Goal: Communication & Community: Answer question/provide support

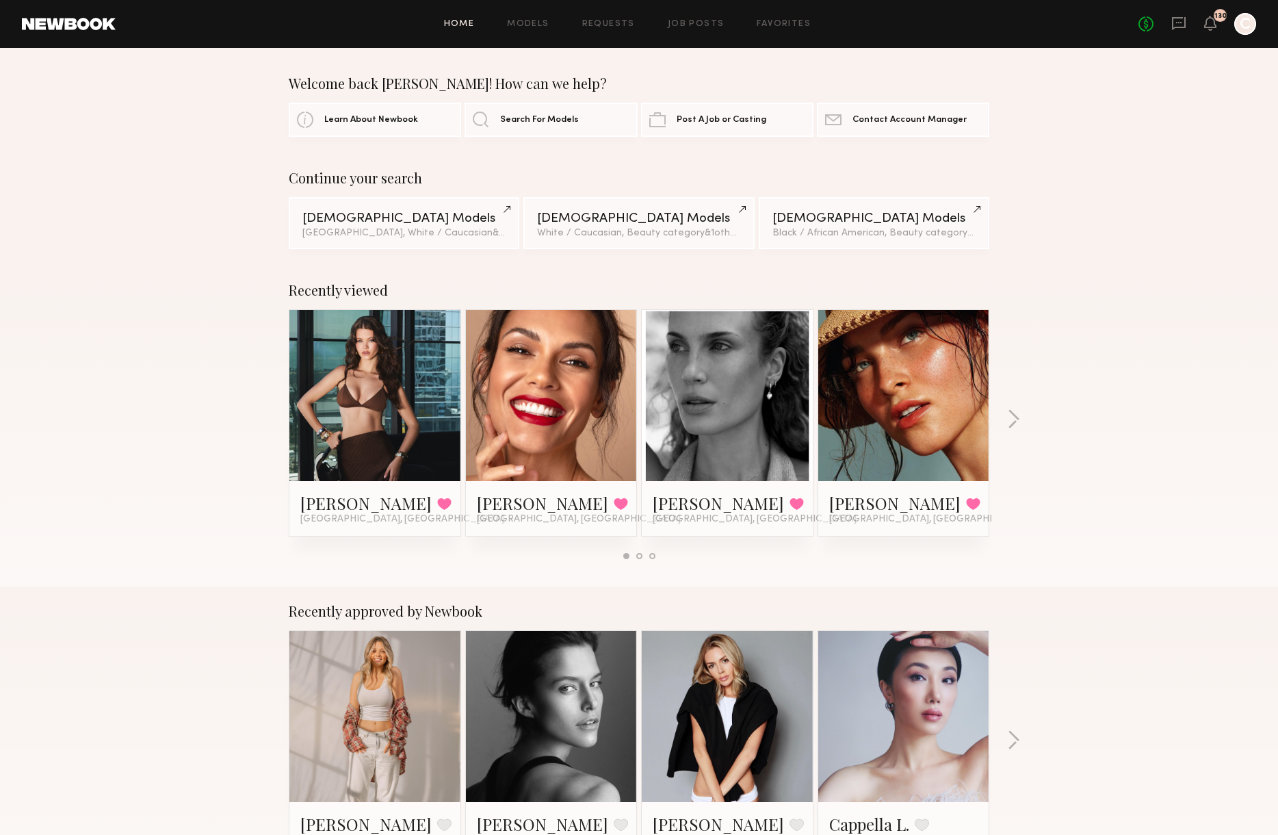
click at [1172, 20] on icon at bounding box center [1179, 23] width 14 height 13
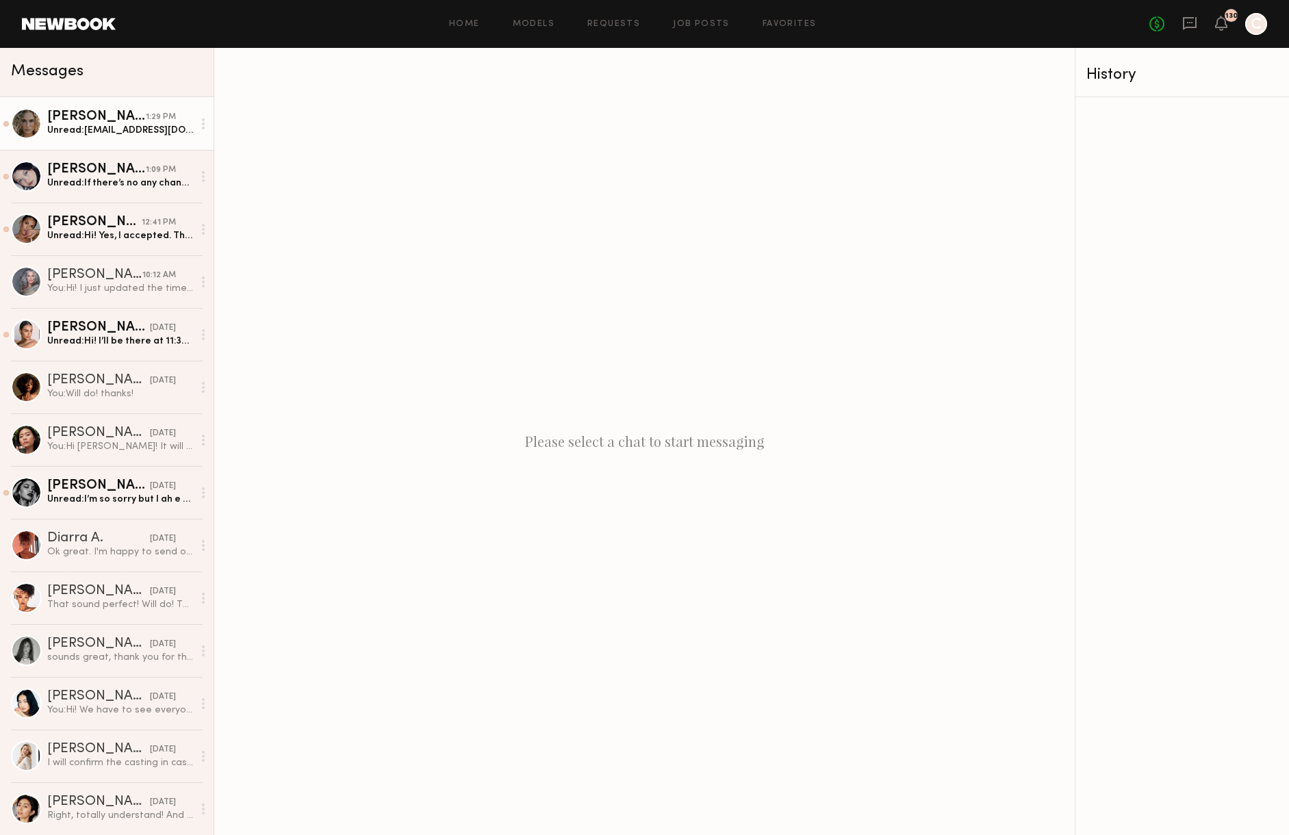
click at [66, 127] on div "Unread: baileykaibrietzke@gmail.com" at bounding box center [120, 130] width 146 height 13
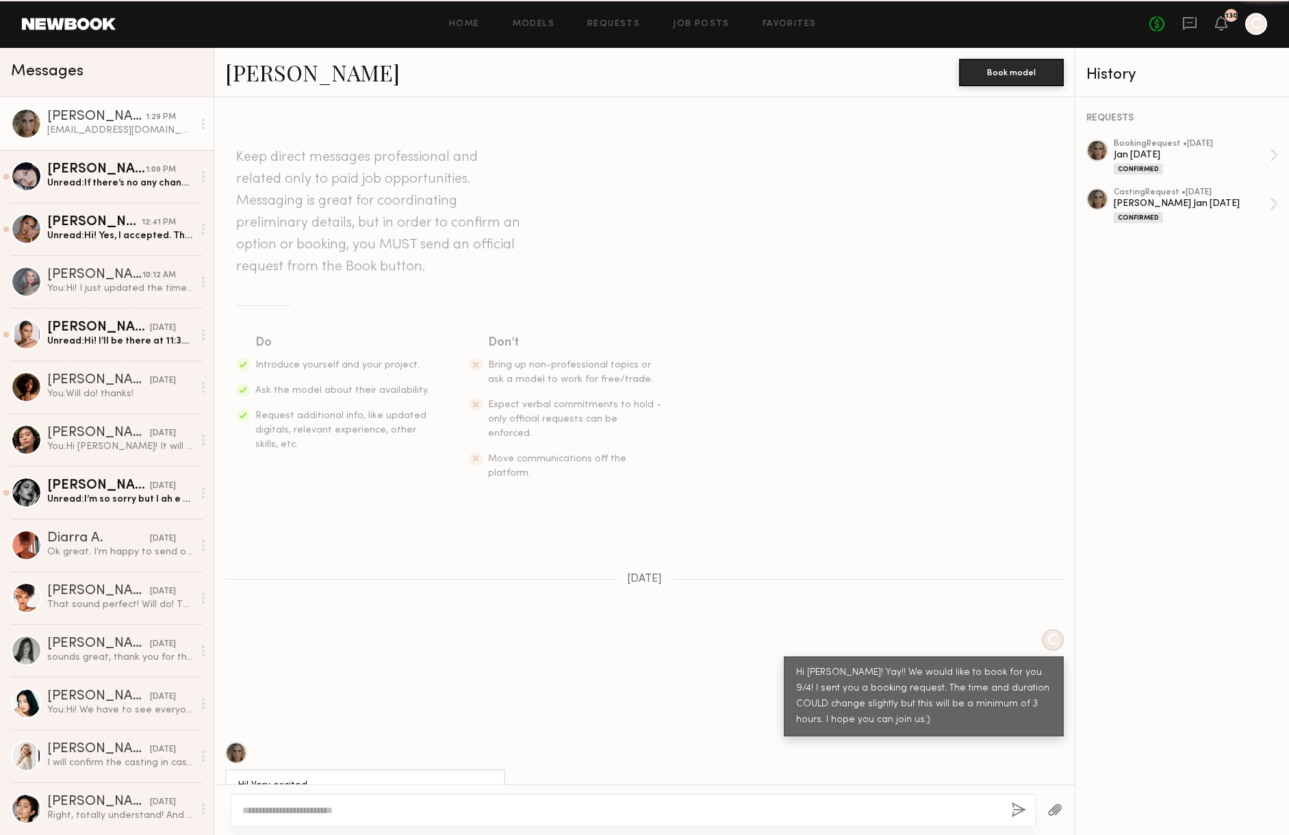
scroll to position [1130, 0]
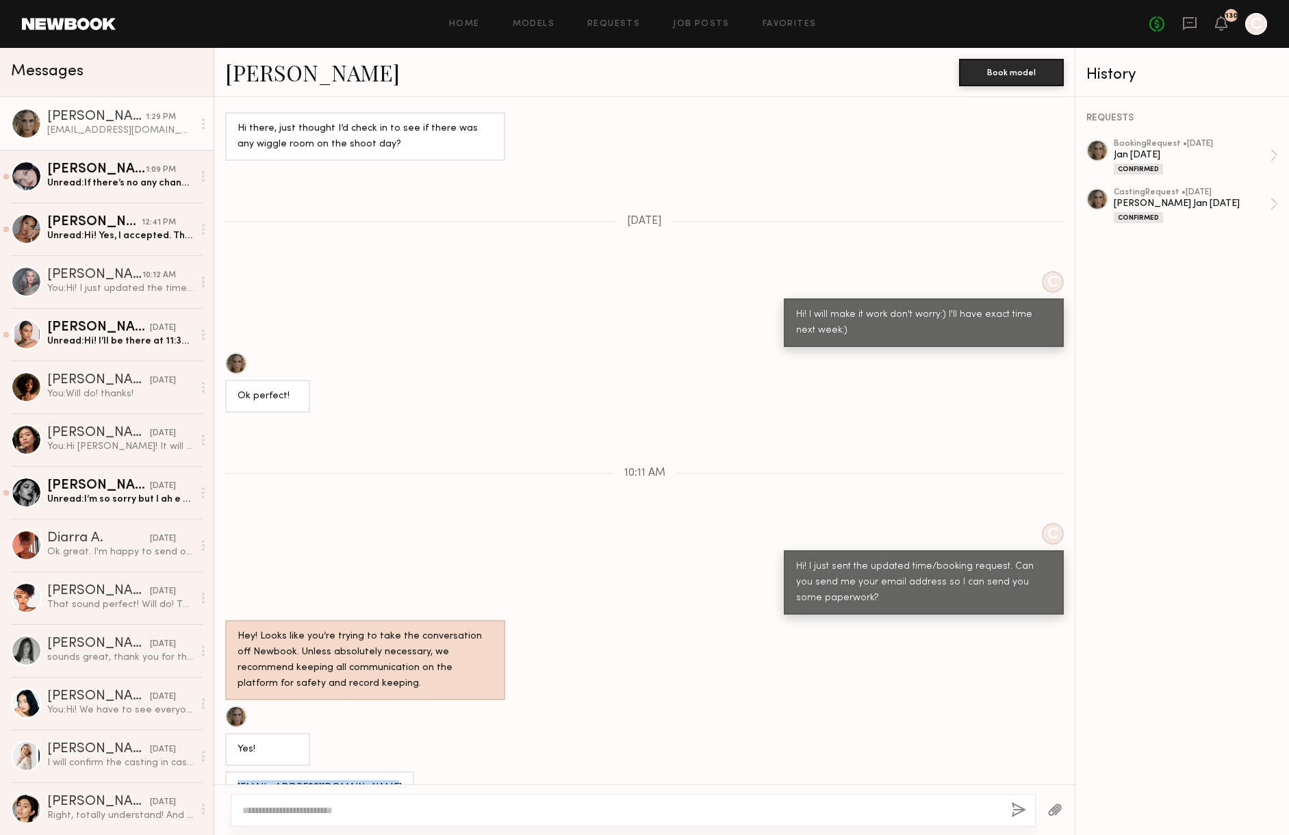
drag, startPoint x: 238, startPoint y: 754, endPoint x: 370, endPoint y: 757, distance: 131.4
click at [370, 771] on div "baileykaibrietzke@gmail.com" at bounding box center [319, 787] width 189 height 33
copy div "baileykaibrietzke@gmail.com"
click at [113, 164] on div "Marina F." at bounding box center [96, 170] width 99 height 14
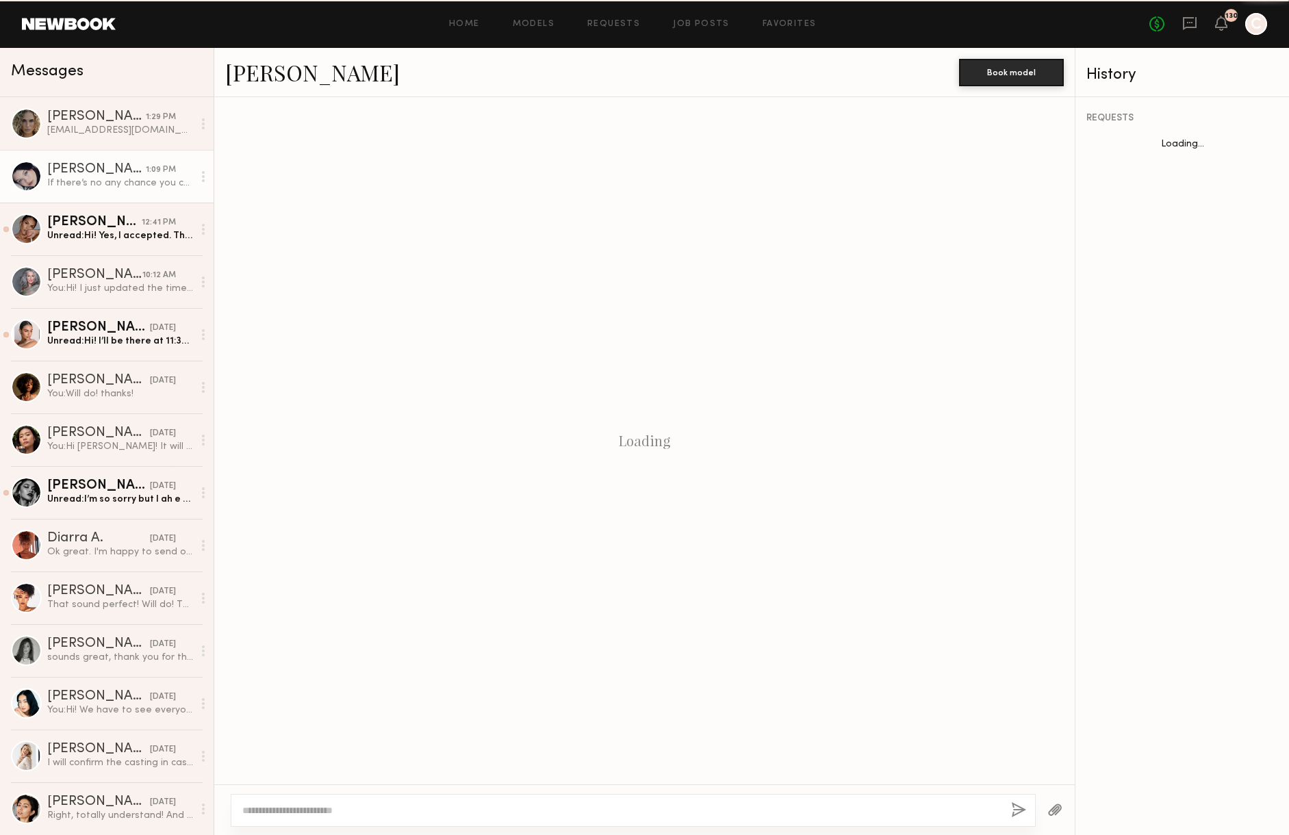
click at [113, 164] on div "Marina F." at bounding box center [96, 170] width 99 height 14
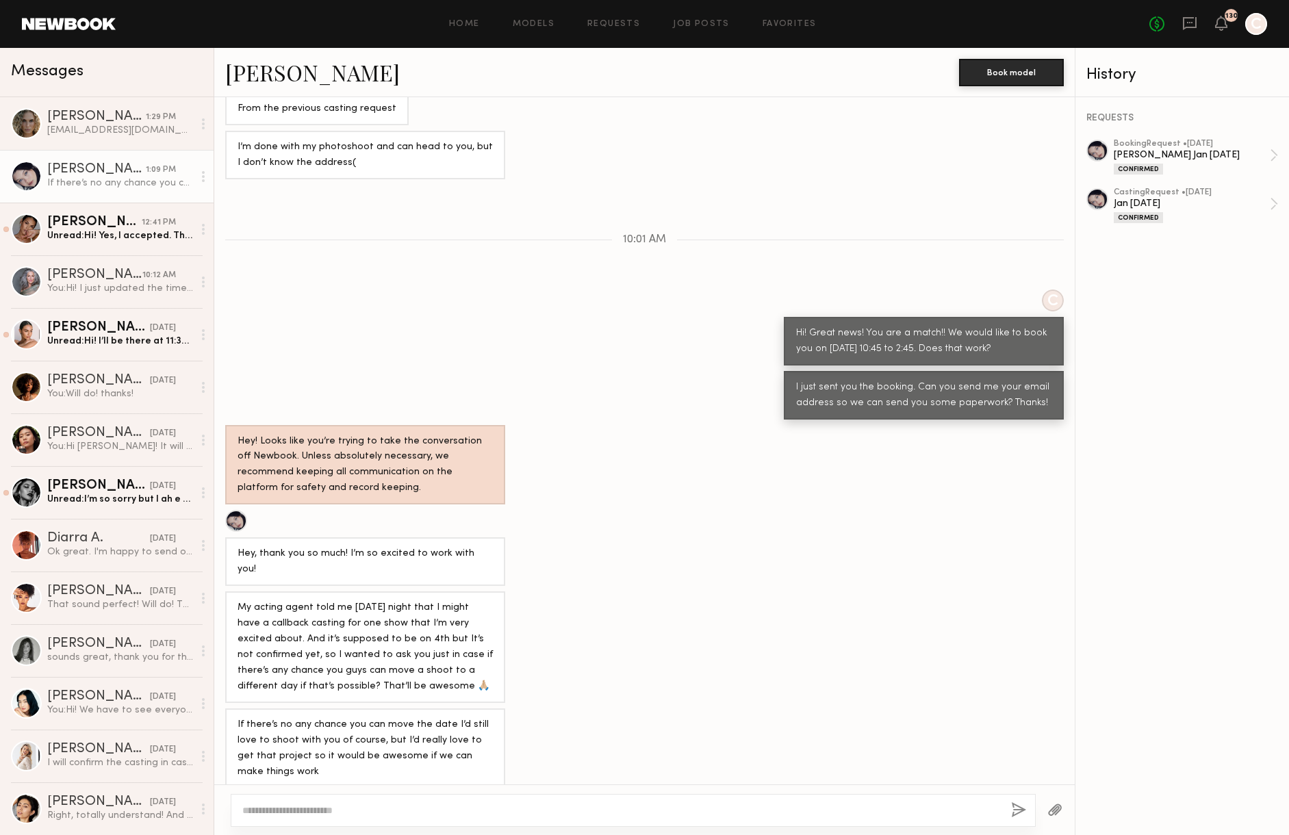
scroll to position [255, 0]
click at [456, 810] on textarea at bounding box center [621, 810] width 758 height 14
click at [244, 806] on textarea "**********" at bounding box center [621, 810] width 758 height 14
click at [465, 815] on textarea "**********" at bounding box center [621, 810] width 758 height 14
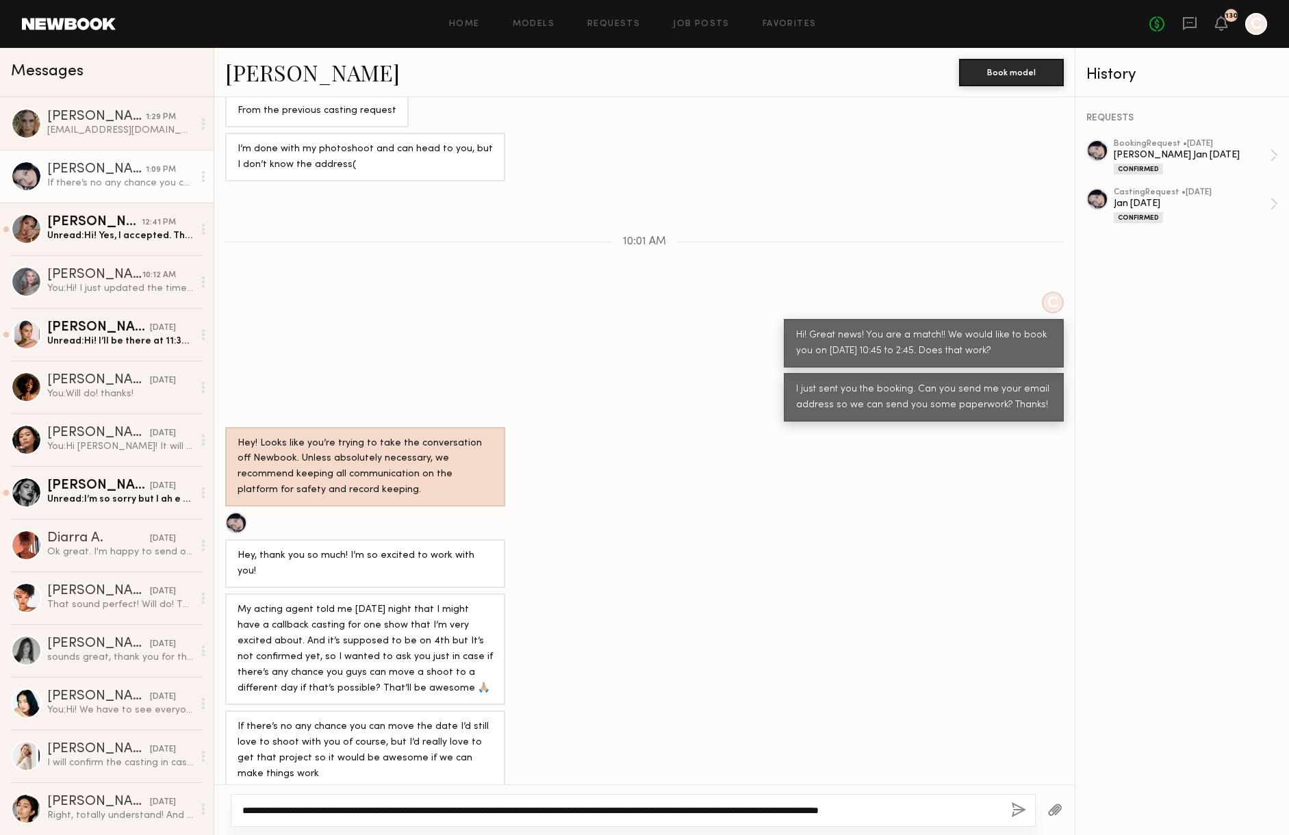
type textarea "**********"
click at [1017, 802] on button "button" at bounding box center [1018, 810] width 15 height 17
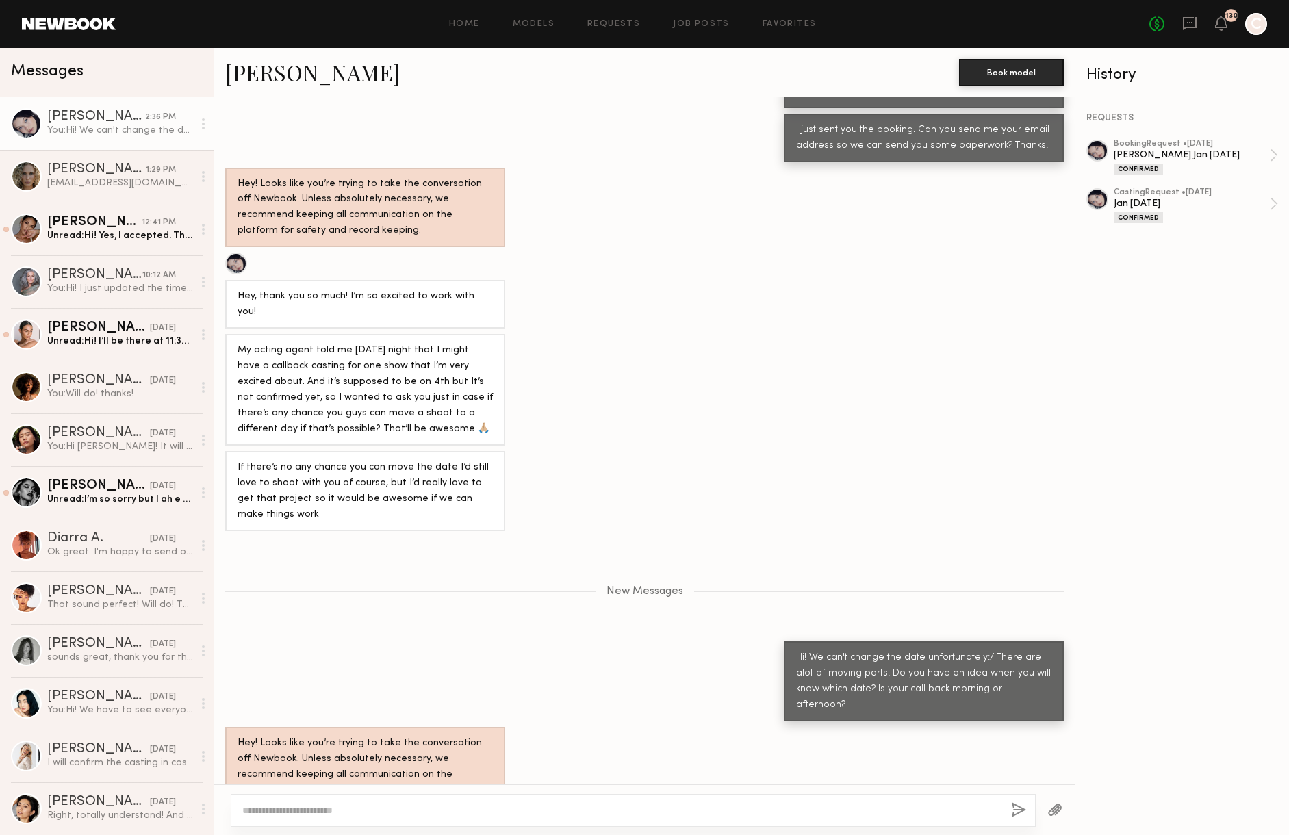
scroll to position [596, 0]
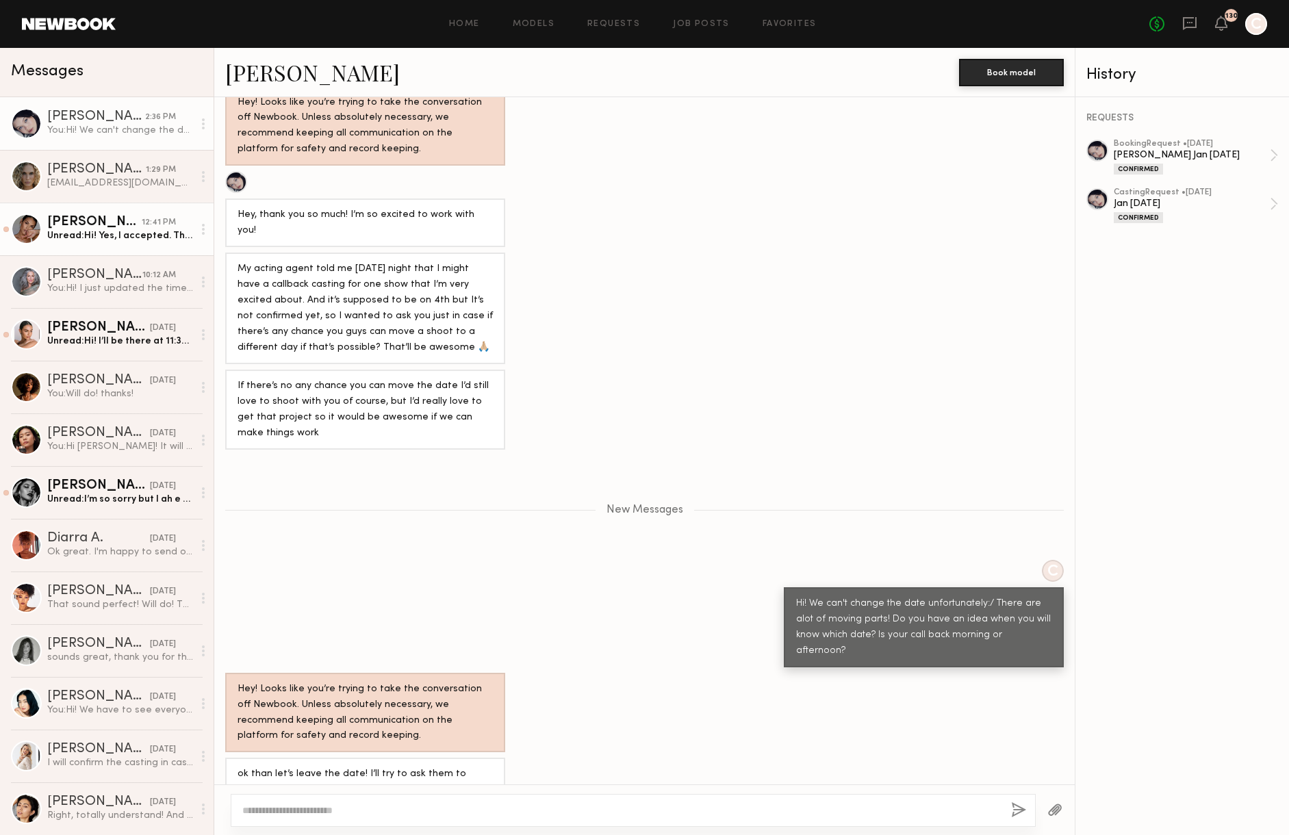
click at [94, 240] on div "Unread: Hi! Yes, I accepted. Thank you! Email is jesiree.dizon@me.com" at bounding box center [120, 235] width 146 height 13
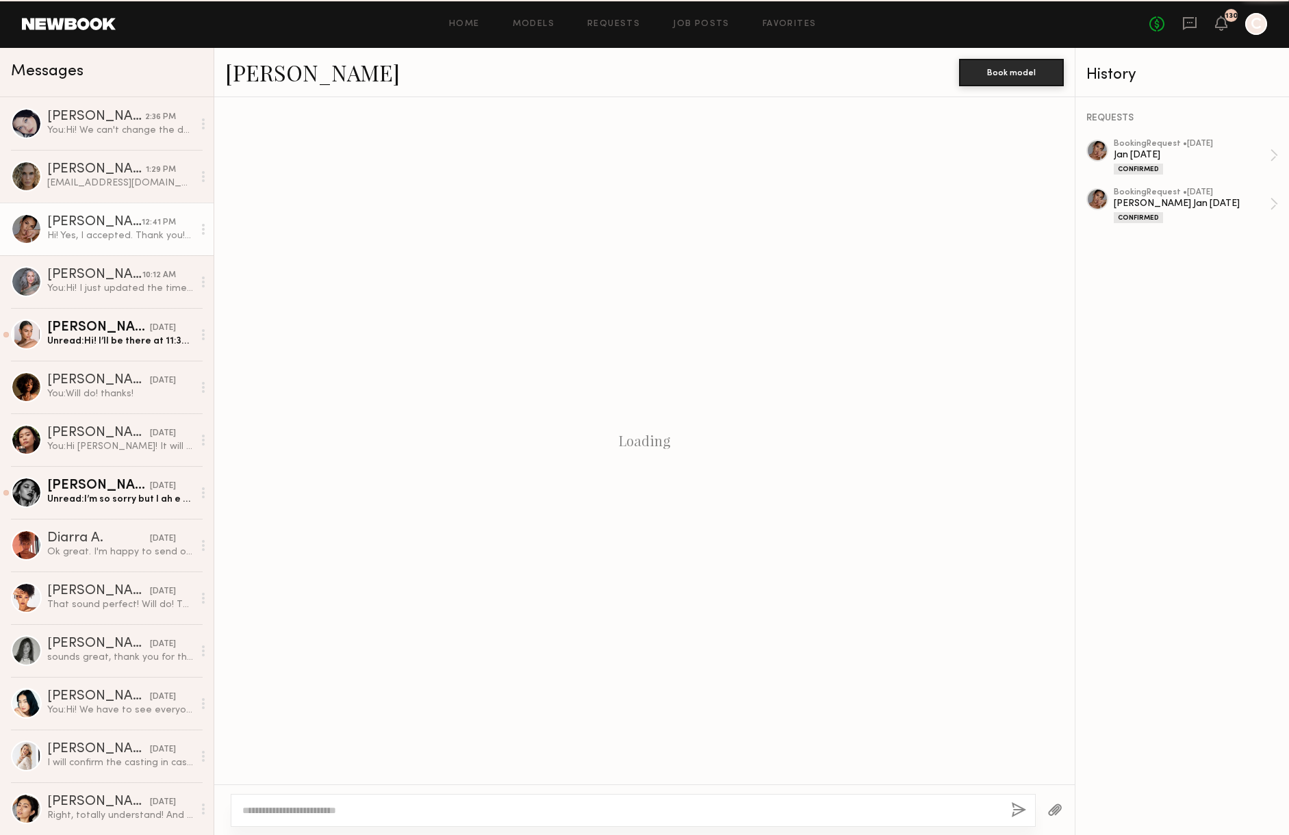
scroll to position [1573, 0]
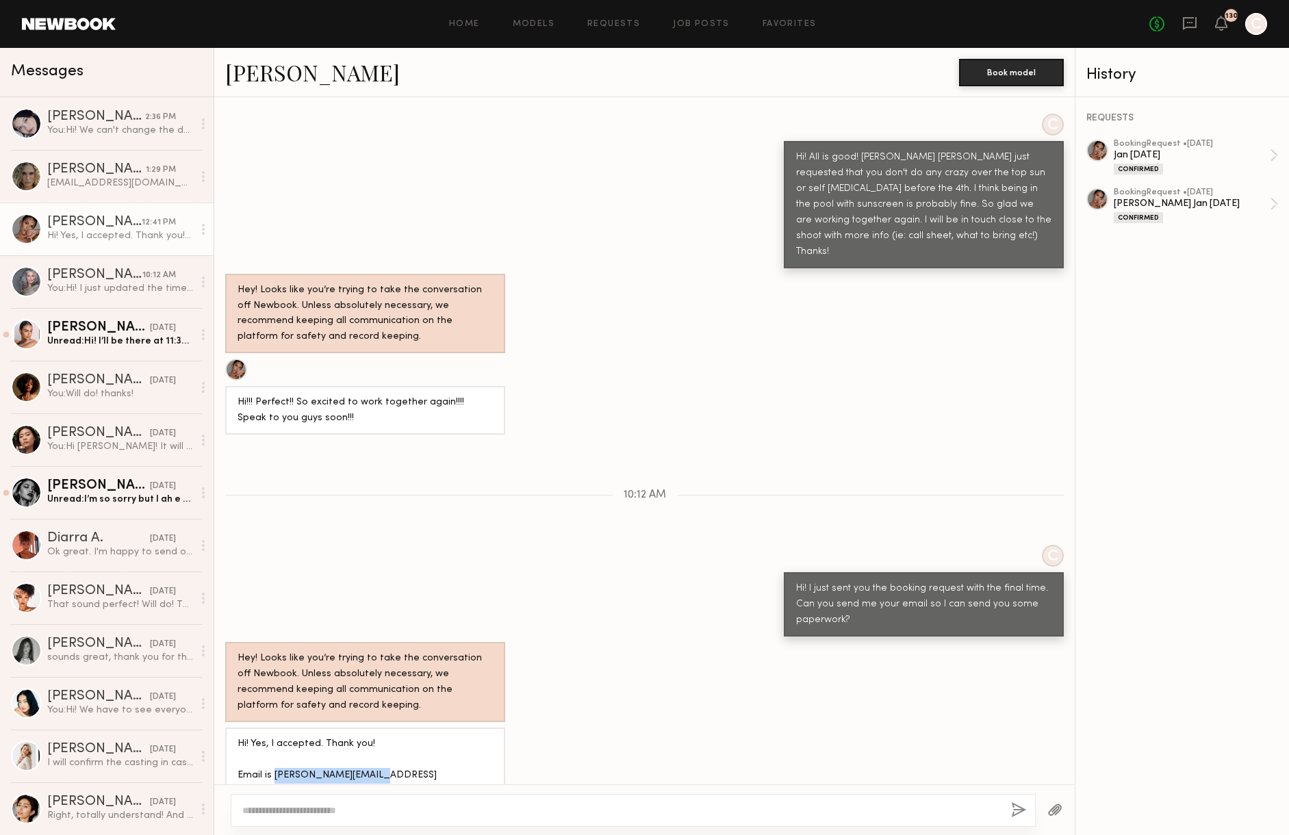
drag, startPoint x: 273, startPoint y: 755, endPoint x: 371, endPoint y: 755, distance: 97.9
click at [371, 755] on div "Hi! Yes, I accepted. Thank you! Email is jesiree.dizon@me.com" at bounding box center [364, 767] width 255 height 63
copy div "jesiree.dizon@me.com"
click at [112, 145] on link "Marina F. 2:36 PM You: Hi! We can't change the date unfortunately:/ There are a…" at bounding box center [107, 123] width 214 height 53
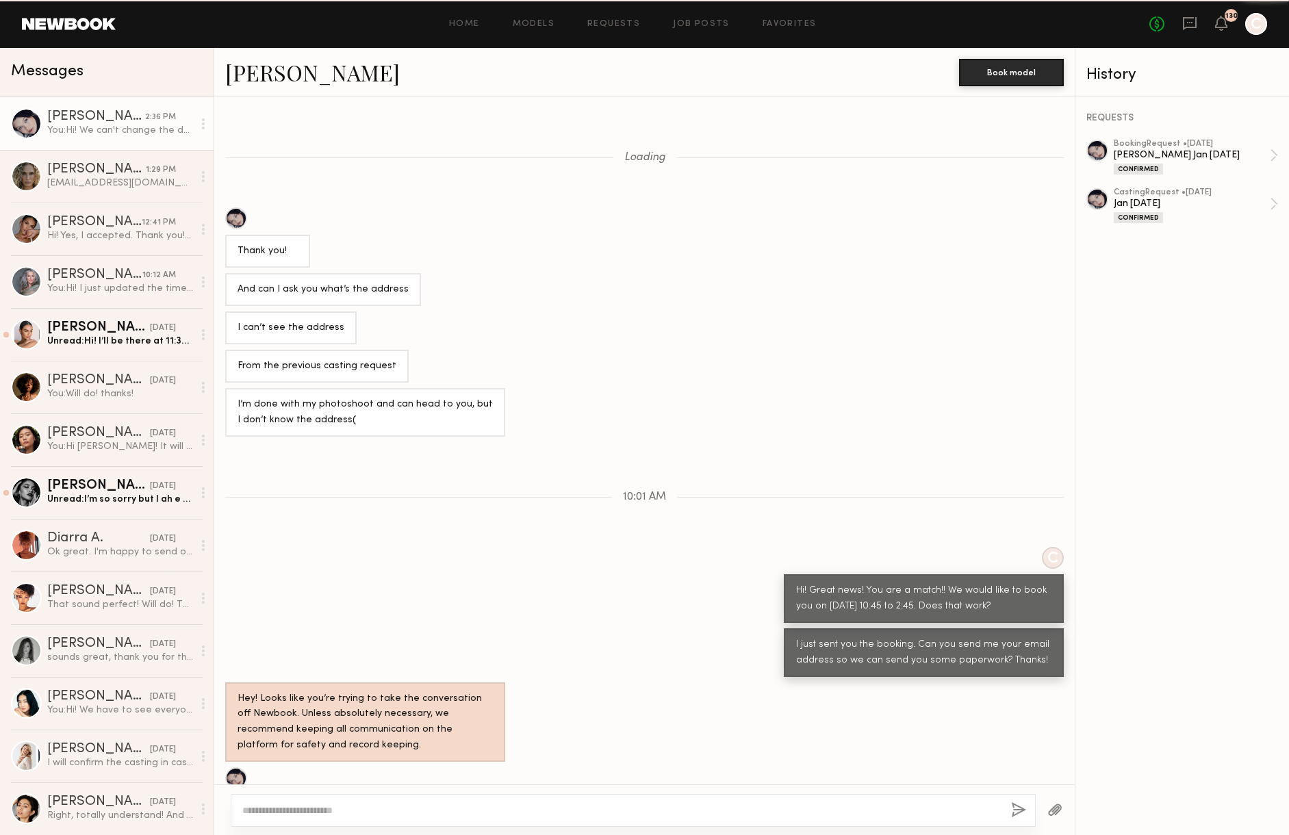
scroll to position [558, 0]
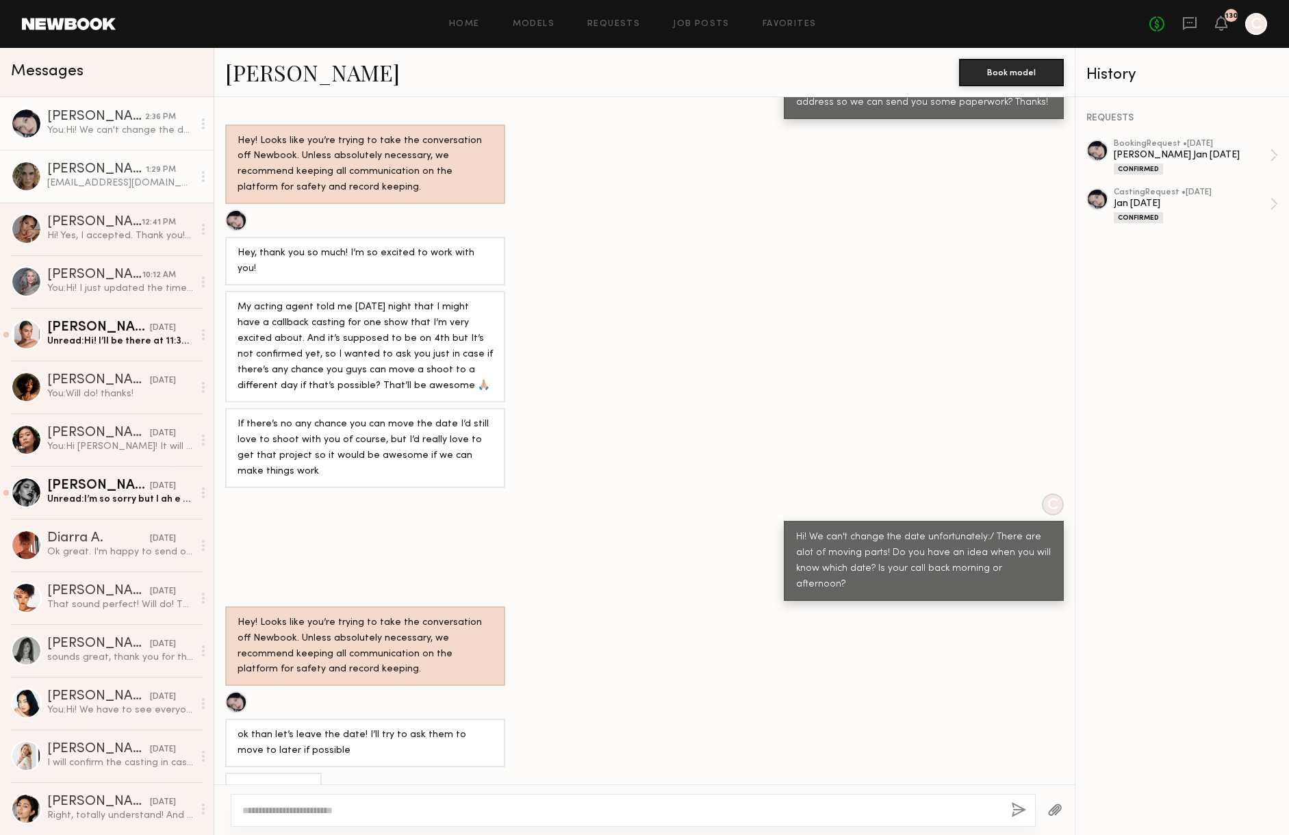
click at [101, 193] on link "Bailey K. 1:29 PM baileykaibrietzke@gmail.com" at bounding box center [107, 176] width 214 height 53
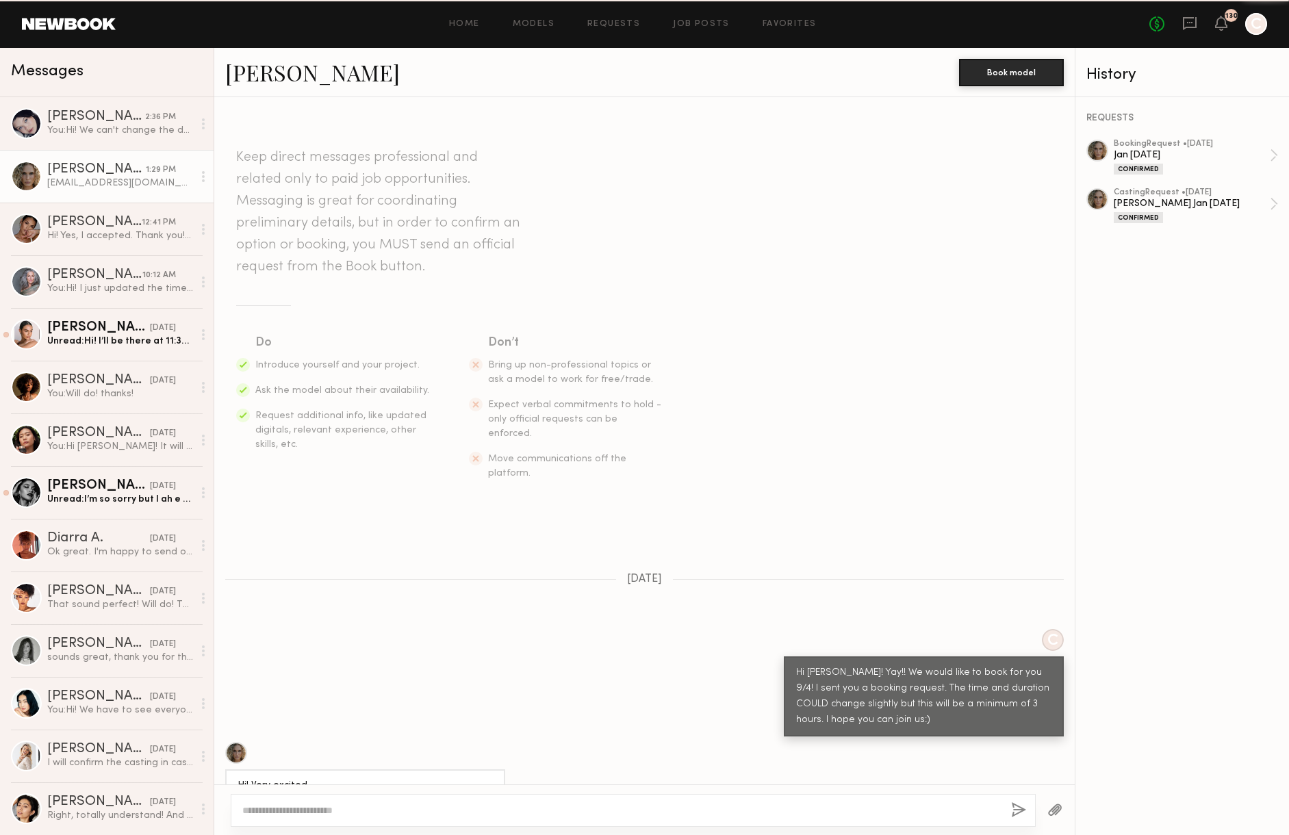
scroll to position [1130, 0]
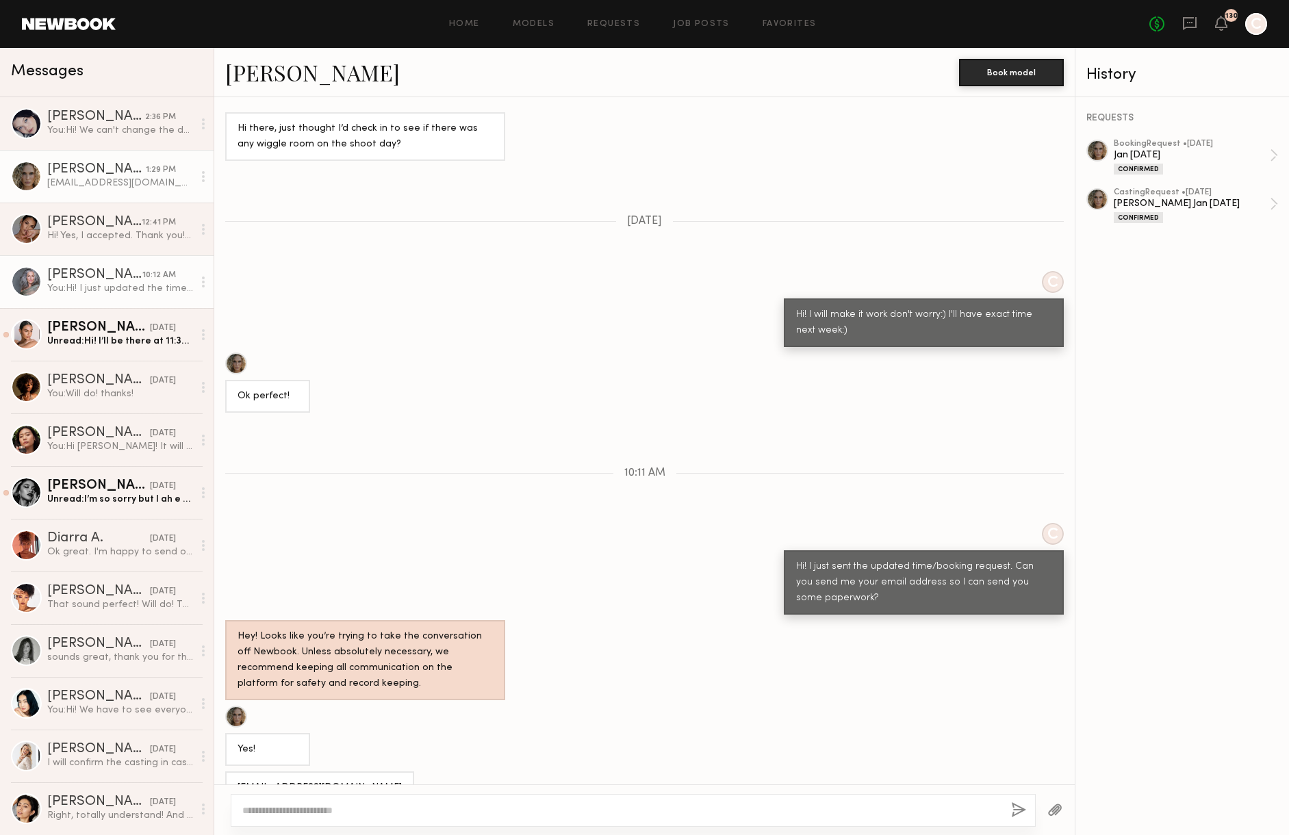
click at [112, 276] on div "Kandeyce J." at bounding box center [94, 275] width 95 height 14
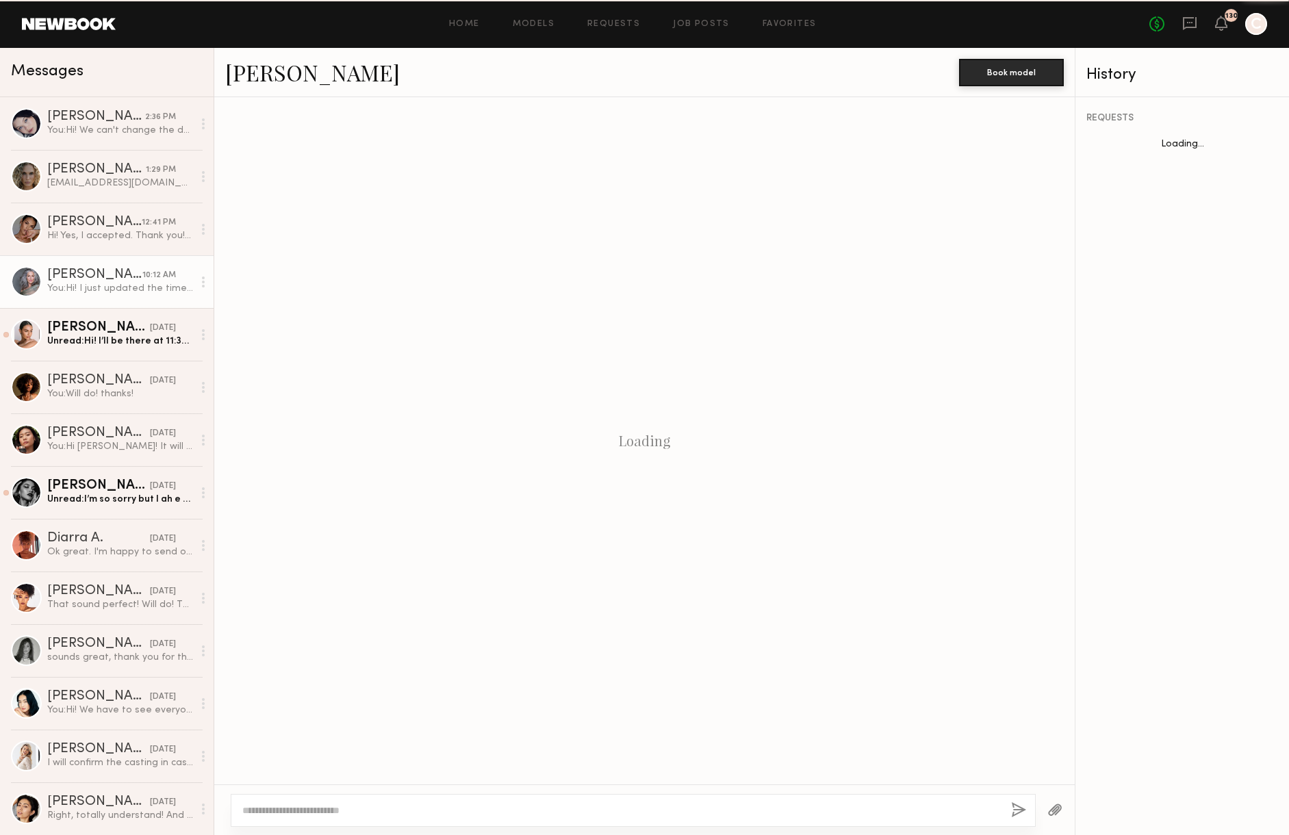
scroll to position [910, 0]
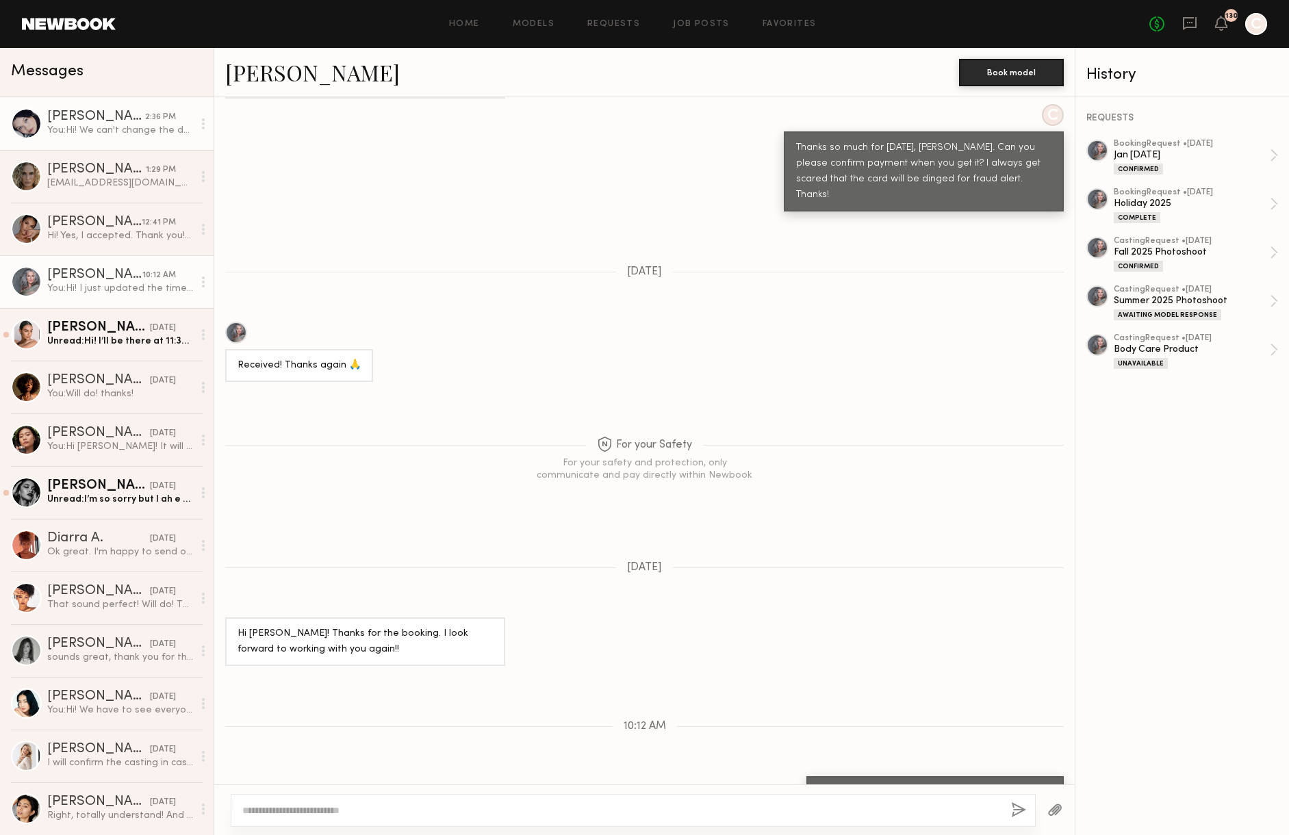
drag, startPoint x: 90, startPoint y: 123, endPoint x: 103, endPoint y: 130, distance: 14.7
click at [91, 123] on div "Marina F. 2:36 PM You: Hi! We can't change the date unfortunately:/ There are a…" at bounding box center [120, 123] width 146 height 27
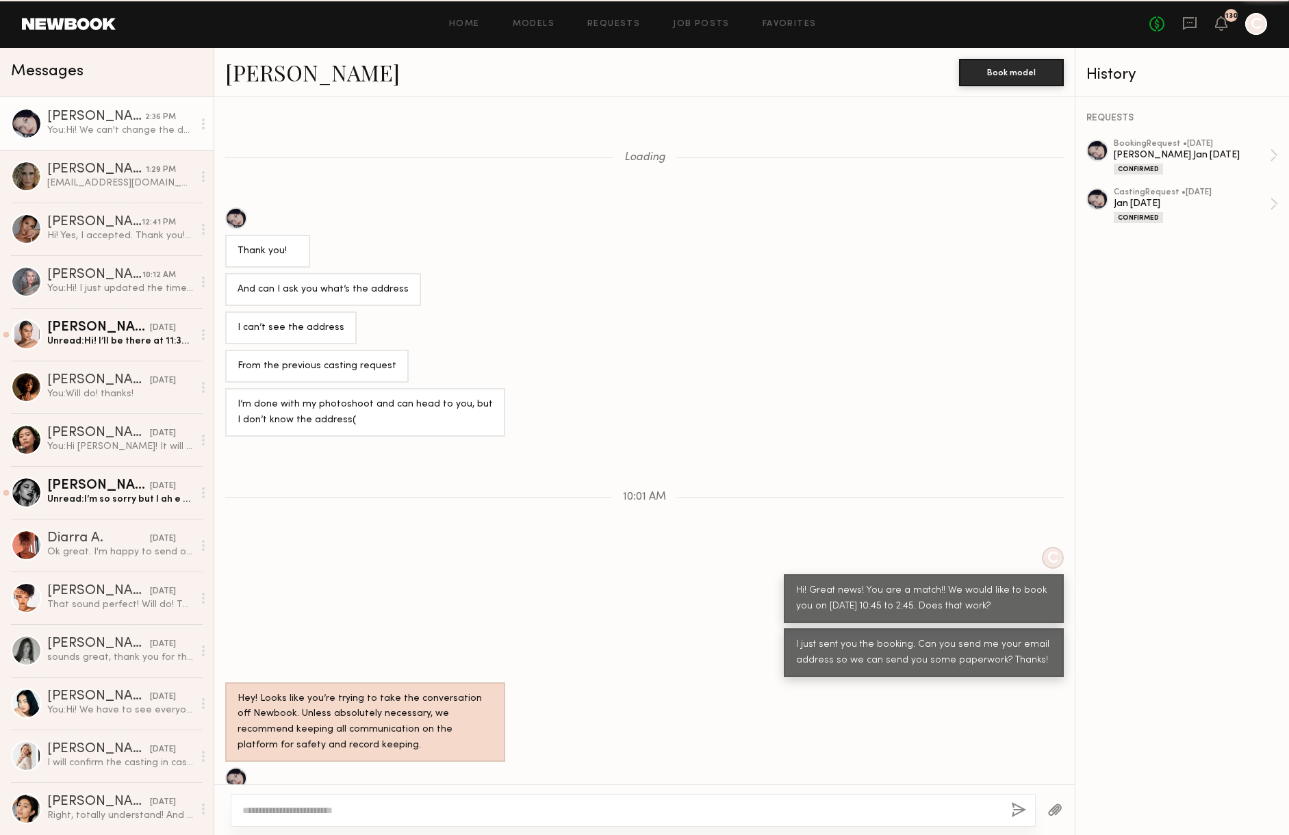
scroll to position [558, 0]
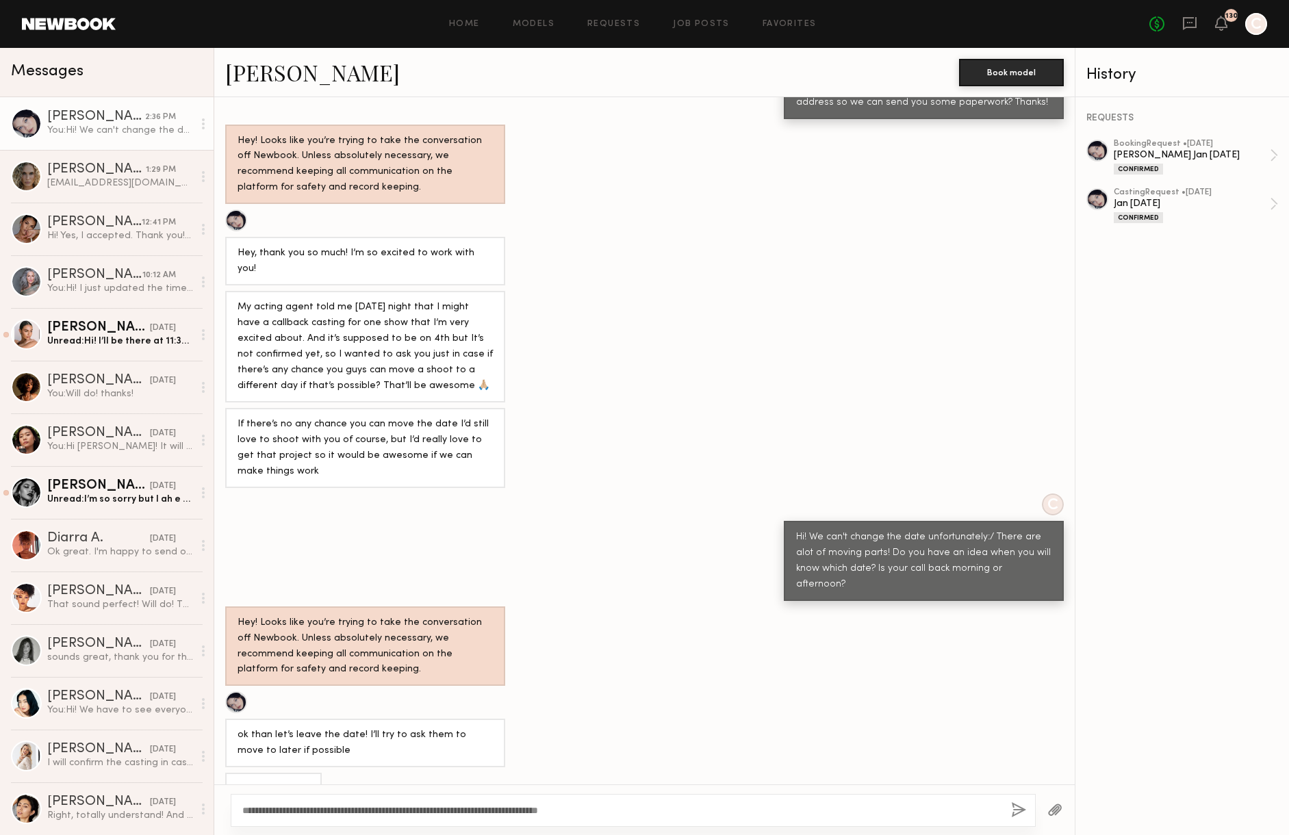
type textarea "**********"
click at [1016, 805] on button "button" at bounding box center [1018, 810] width 15 height 17
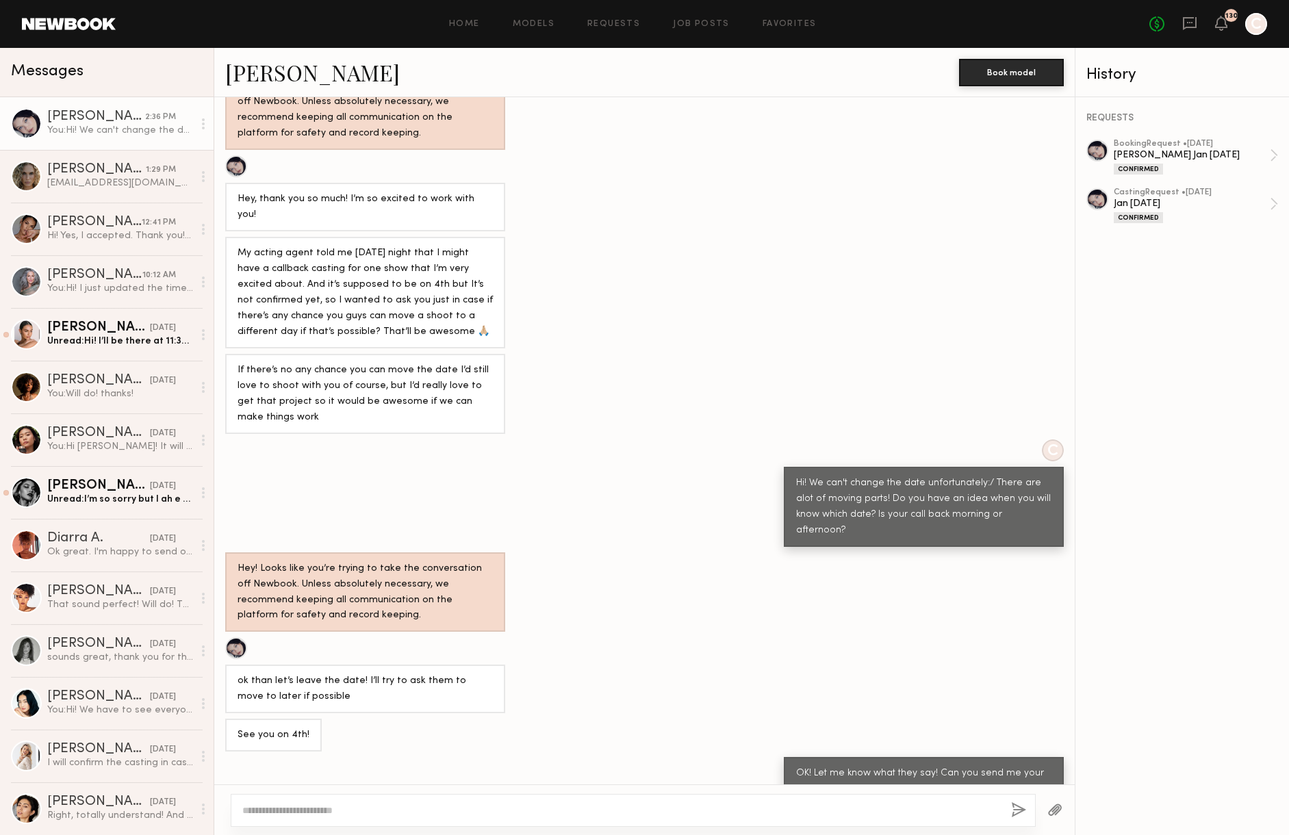
scroll to position [697, 0]
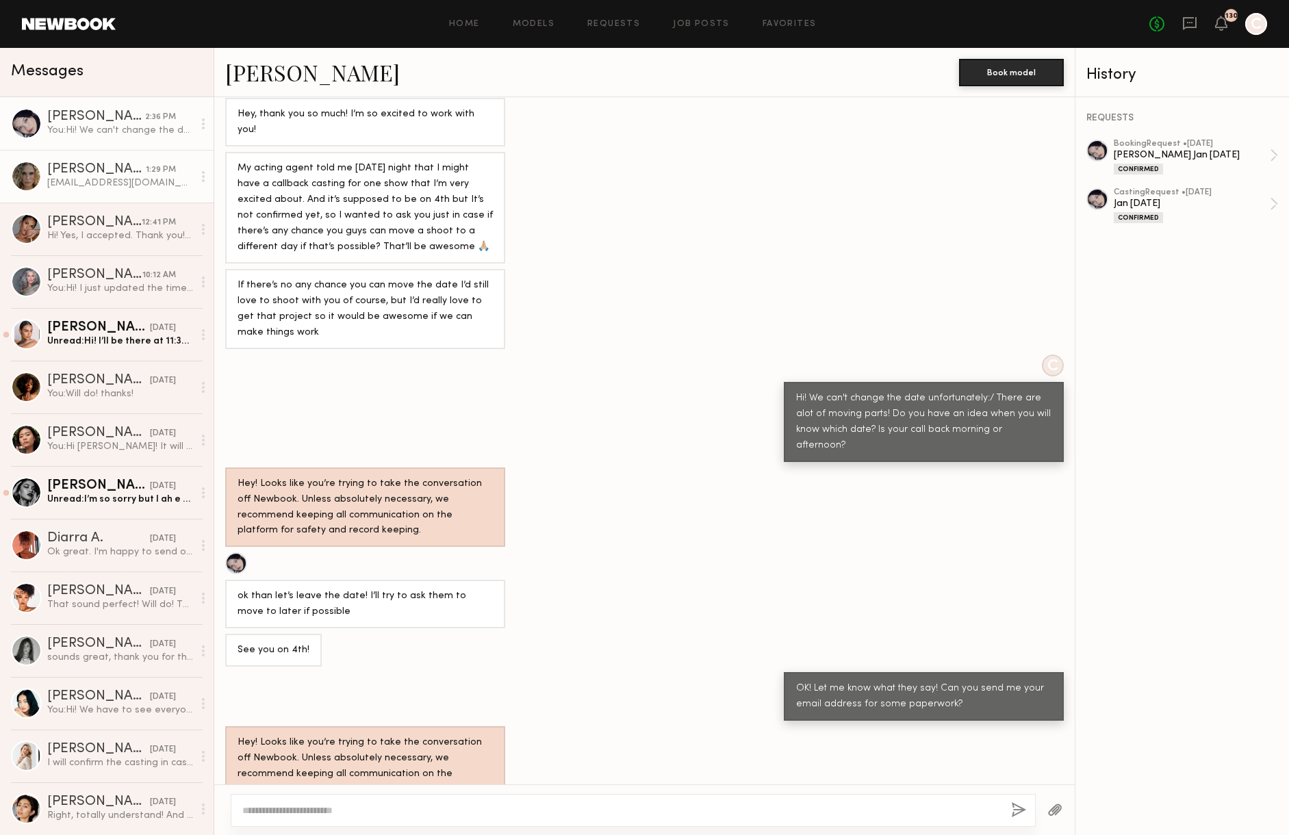
click at [85, 172] on div "Bailey K." at bounding box center [96, 170] width 99 height 14
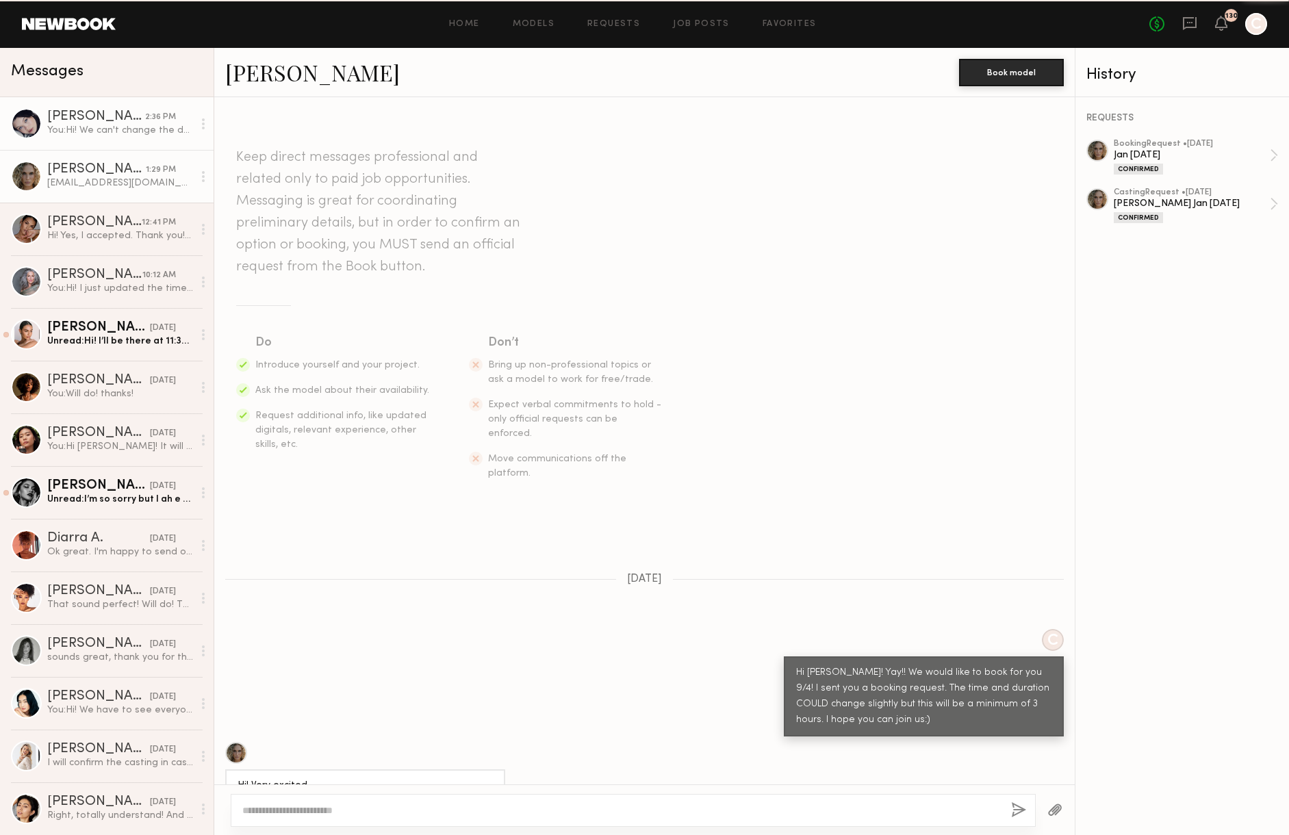
scroll to position [1130, 0]
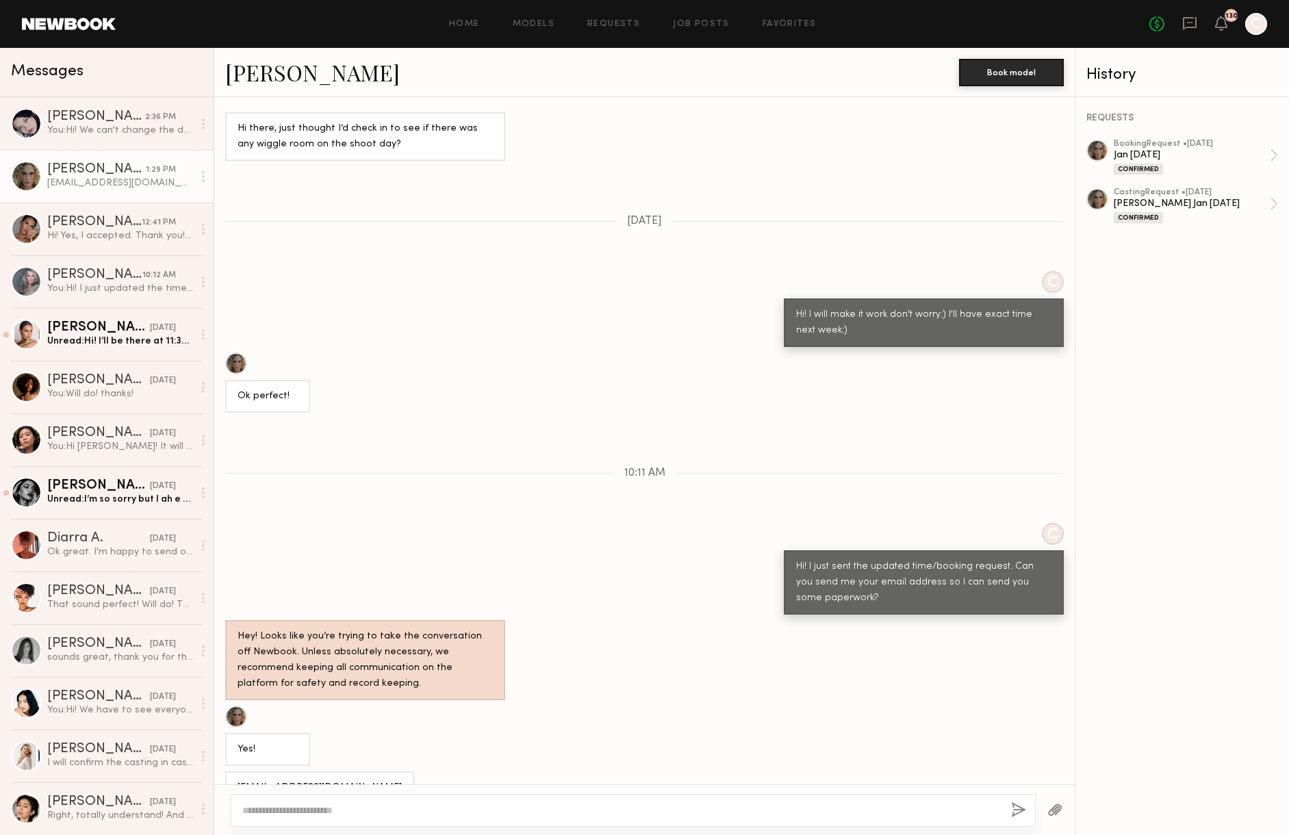
click at [290, 77] on link "Bailey K." at bounding box center [312, 71] width 174 height 29
click at [88, 117] on div "Marina F." at bounding box center [96, 117] width 98 height 14
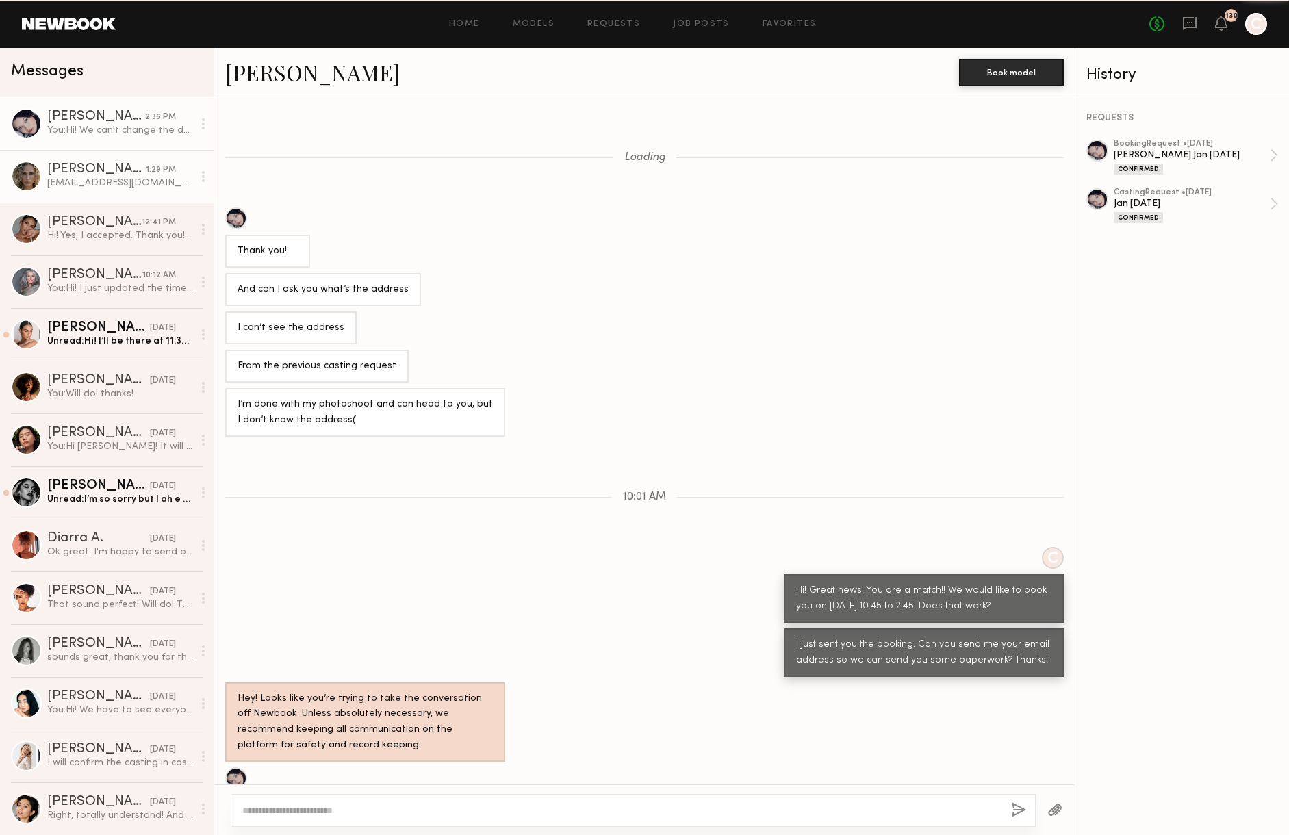
scroll to position [697, 0]
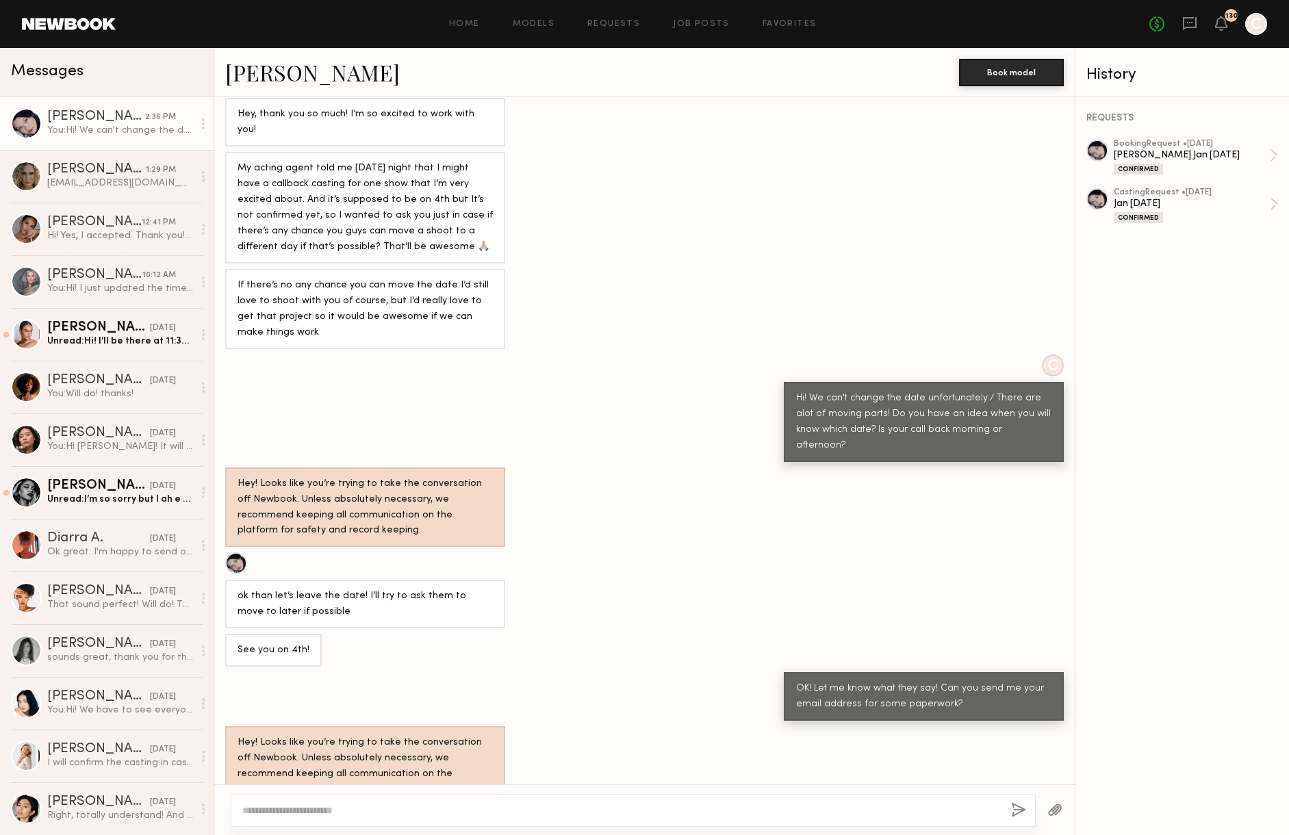
click at [37, 114] on div at bounding box center [26, 123] width 31 height 31
click at [29, 120] on div at bounding box center [26, 123] width 31 height 31
click at [64, 119] on div "Marina F." at bounding box center [96, 117] width 98 height 14
click at [21, 122] on div at bounding box center [26, 123] width 31 height 31
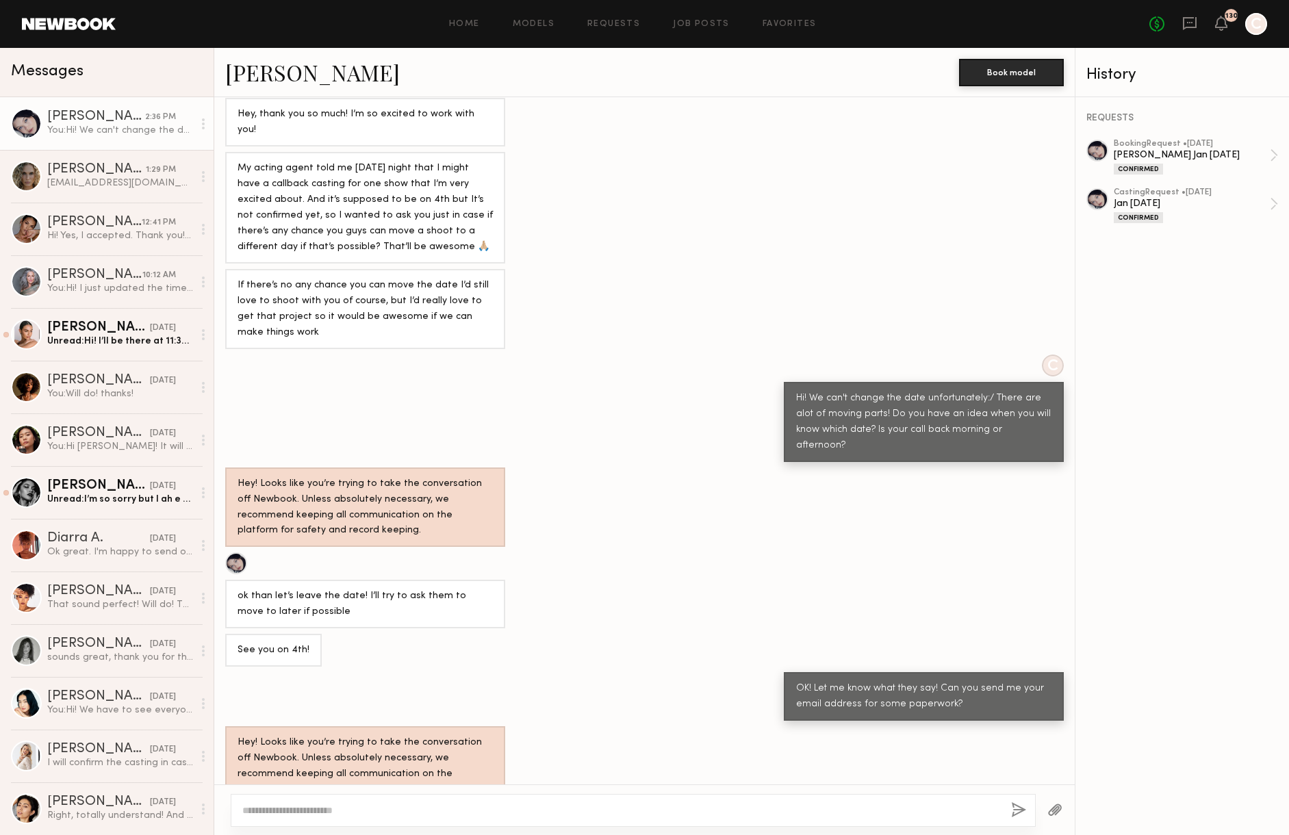
click at [696, 152] on div "My acting agent told me yesterday night that I might have a callback casting fo…" at bounding box center [644, 208] width 860 height 112
click at [260, 73] on link "Marina F." at bounding box center [312, 71] width 174 height 29
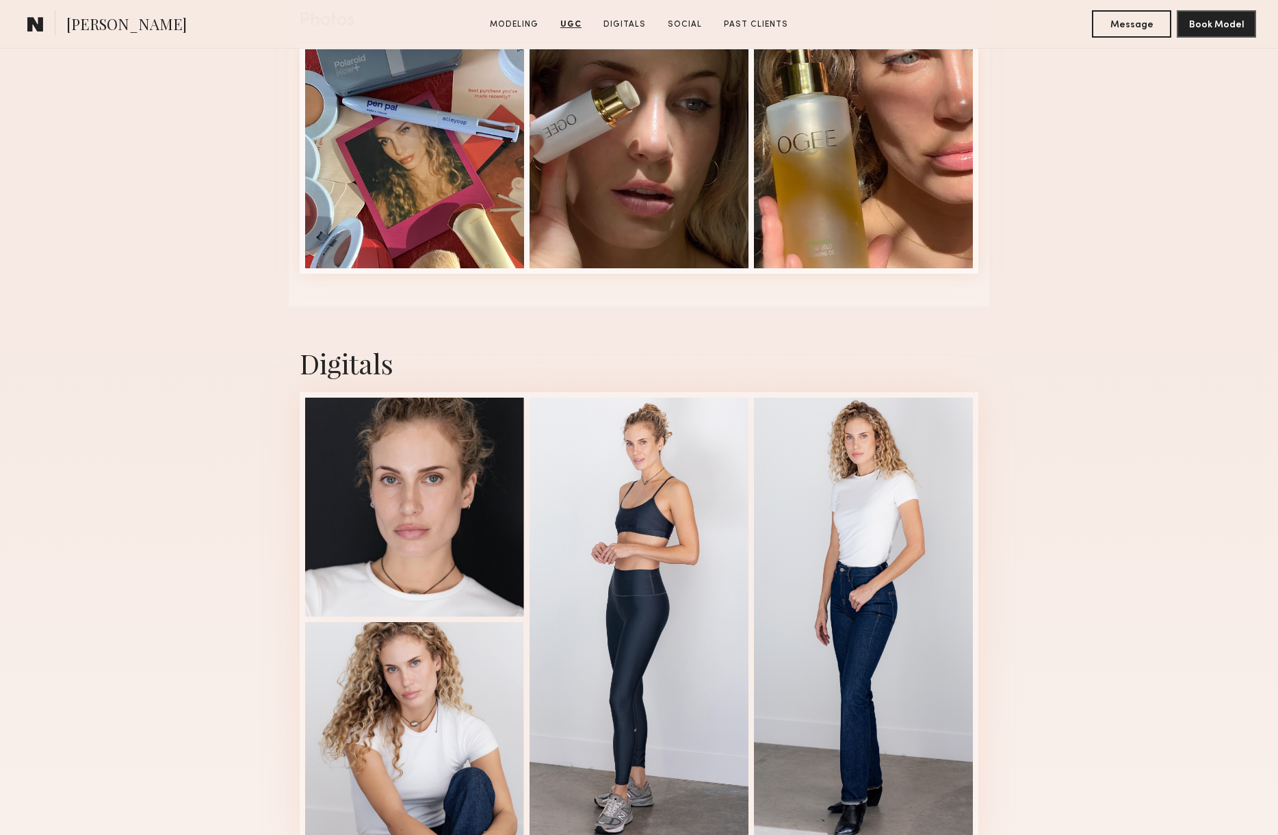
scroll to position [1967, 0]
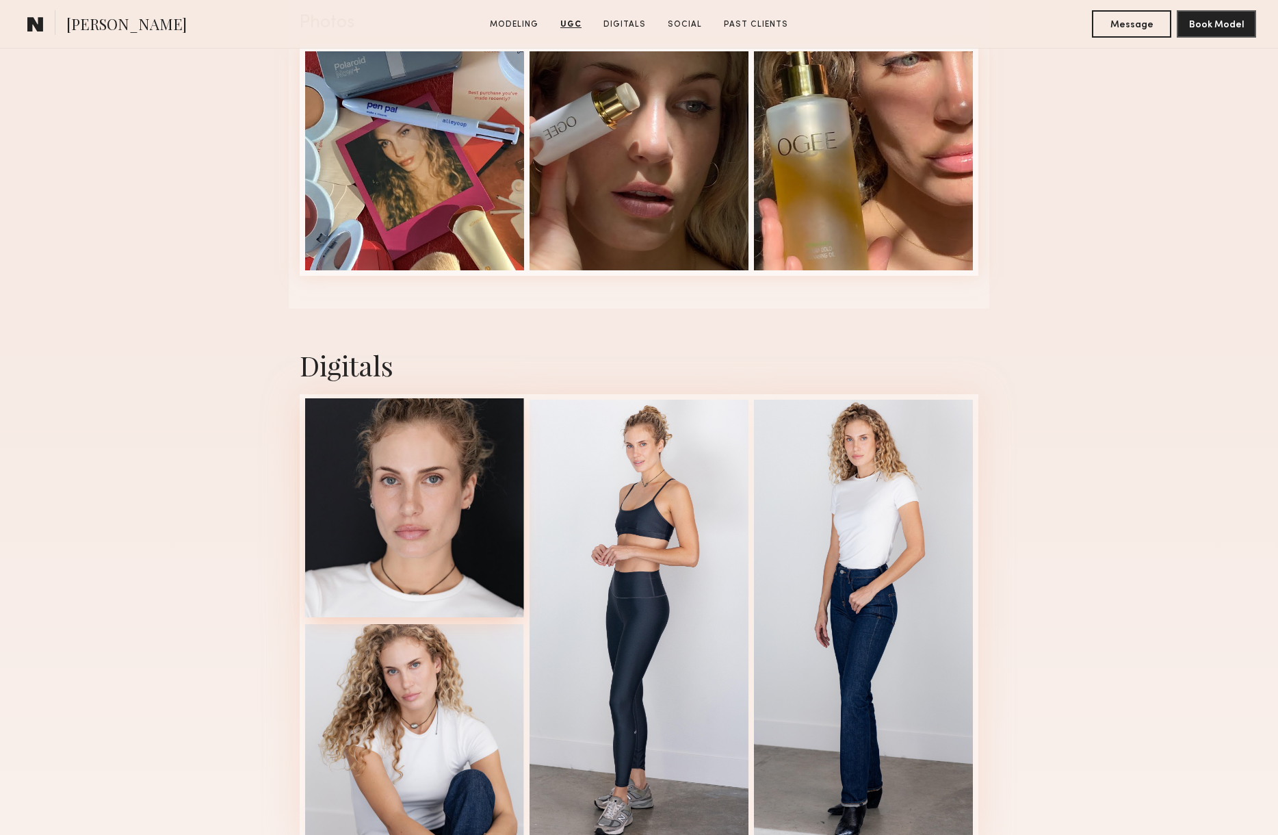
click at [426, 491] on div at bounding box center [414, 507] width 219 height 219
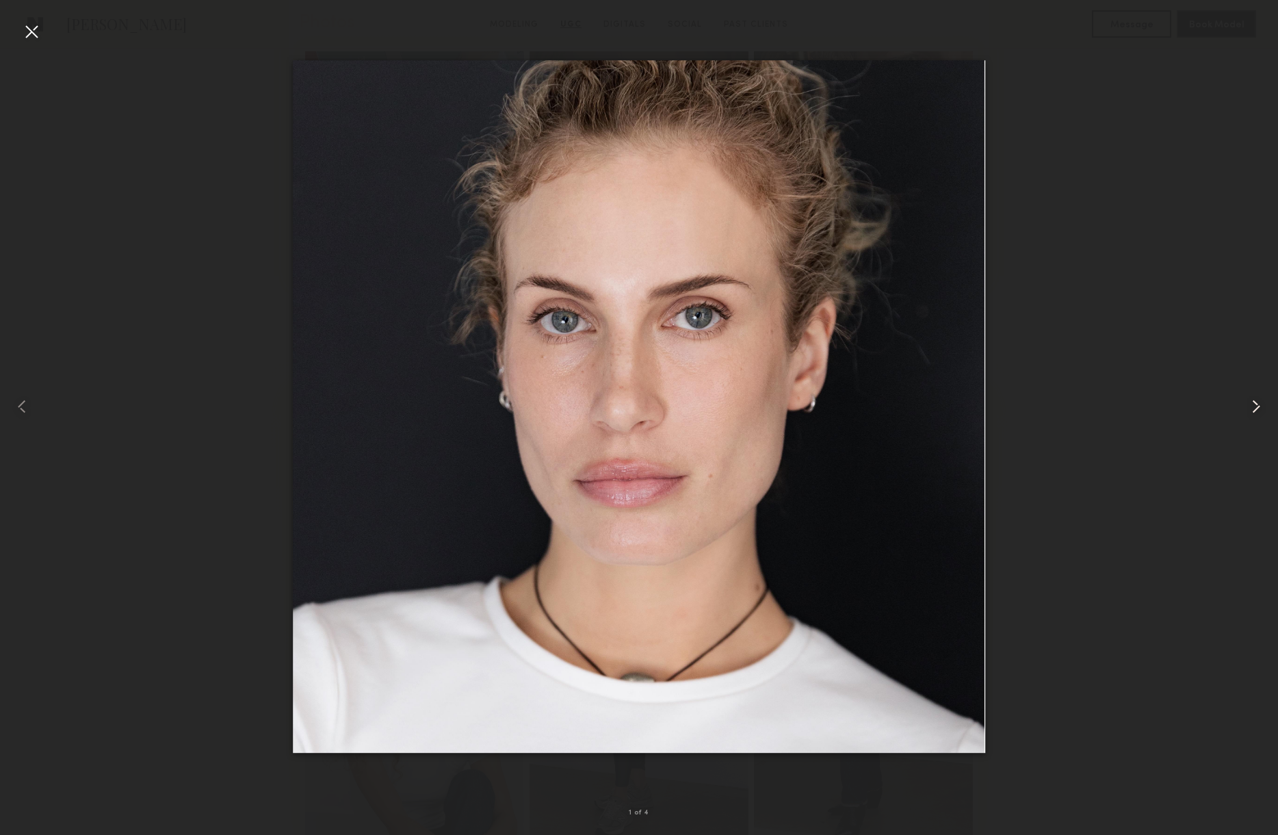
click at [1247, 406] on common-icon at bounding box center [1256, 407] width 22 height 22
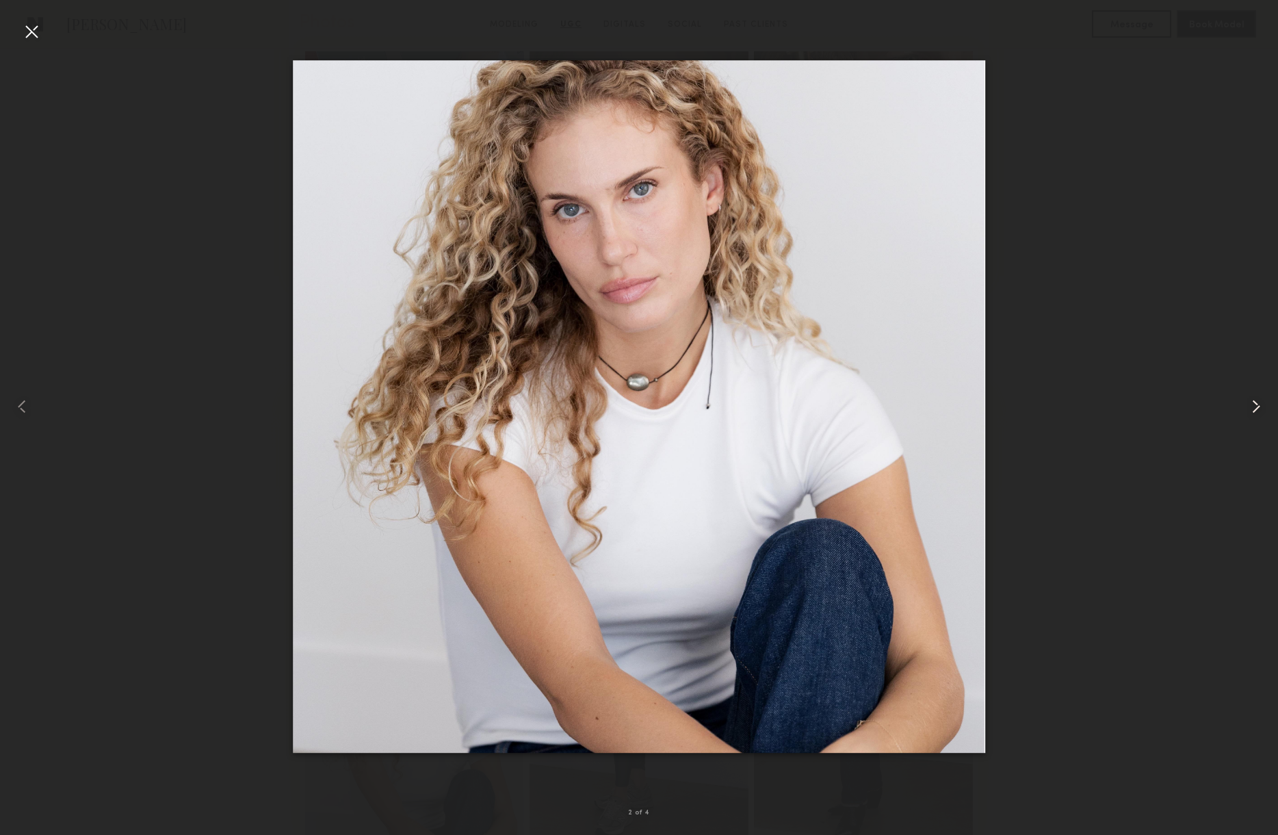
click at [1252, 404] on common-icon at bounding box center [1256, 407] width 22 height 22
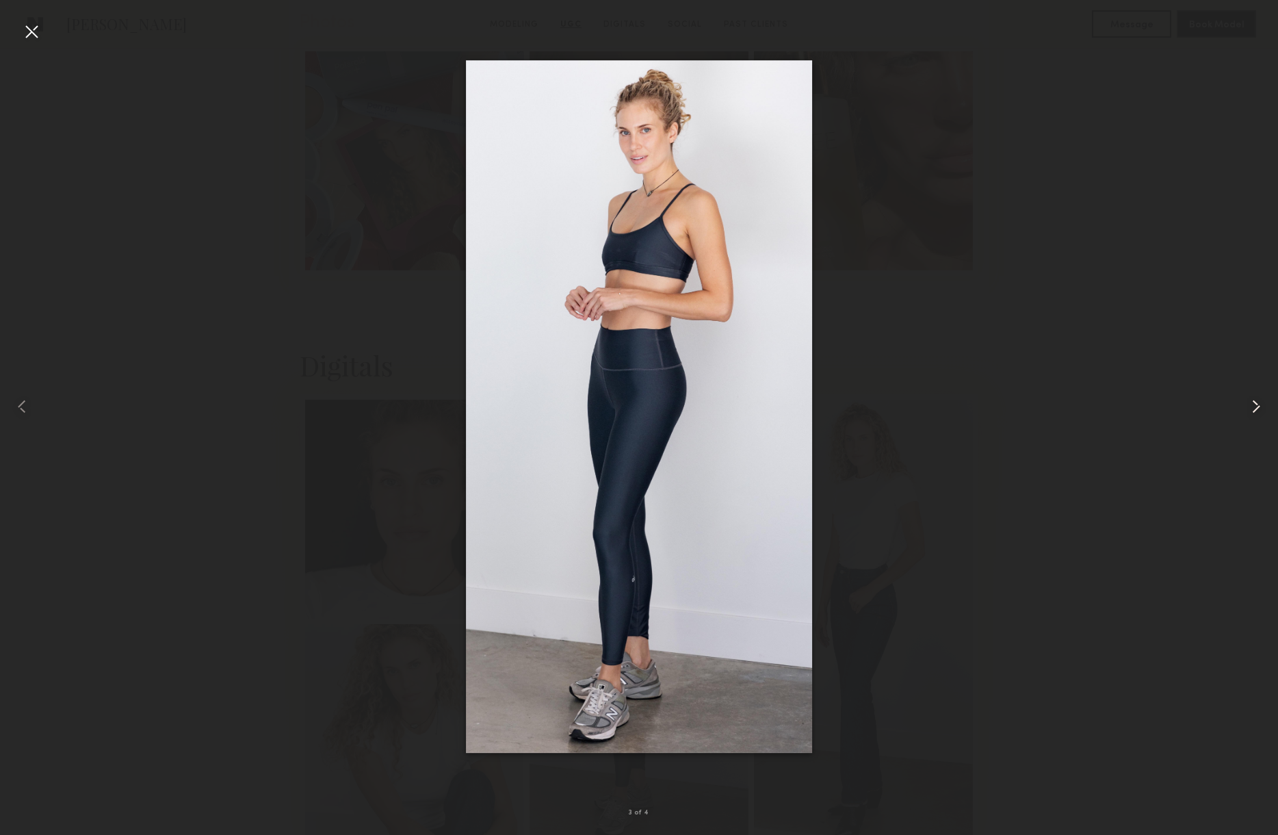
click at [1252, 404] on common-icon at bounding box center [1256, 407] width 22 height 22
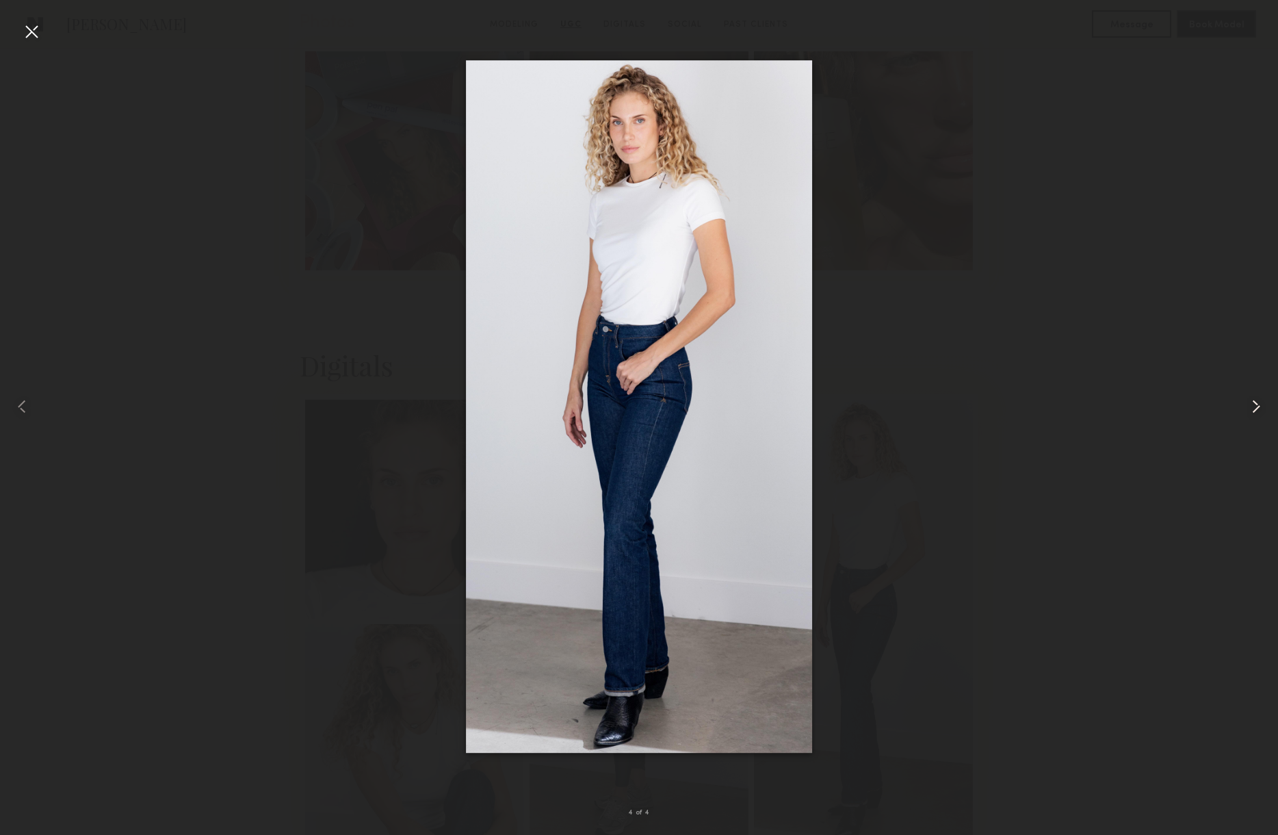
click at [1252, 404] on common-icon at bounding box center [1256, 407] width 22 height 22
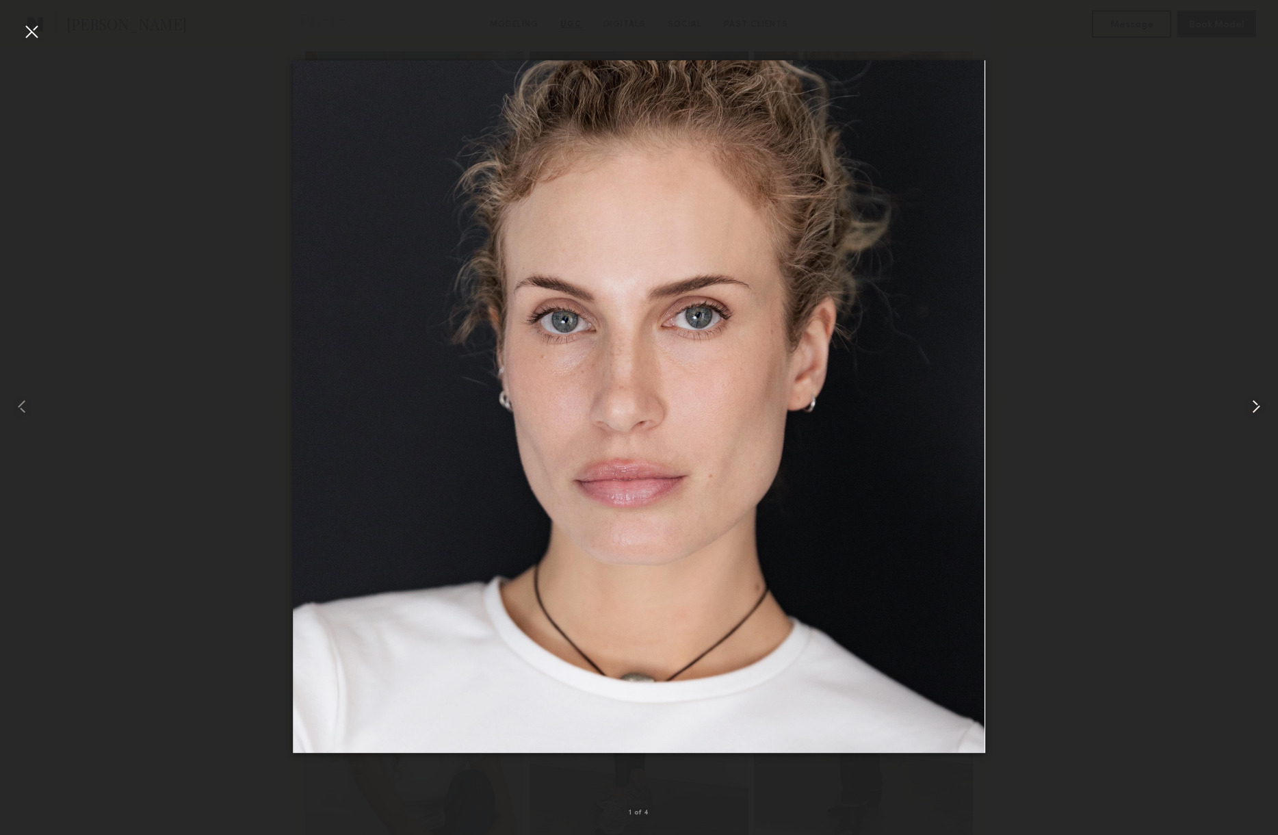
click at [1252, 404] on common-icon at bounding box center [1256, 407] width 22 height 22
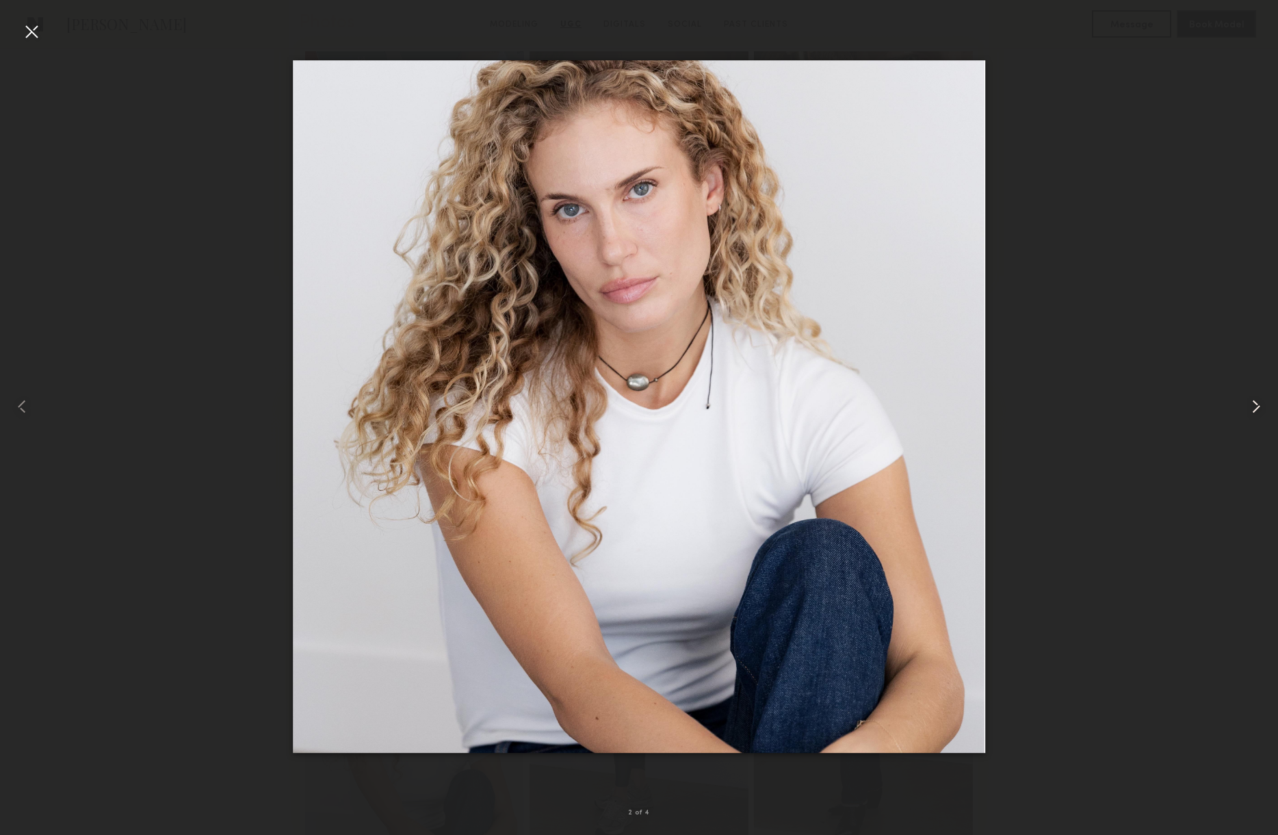
click at [1252, 404] on common-icon at bounding box center [1256, 407] width 22 height 22
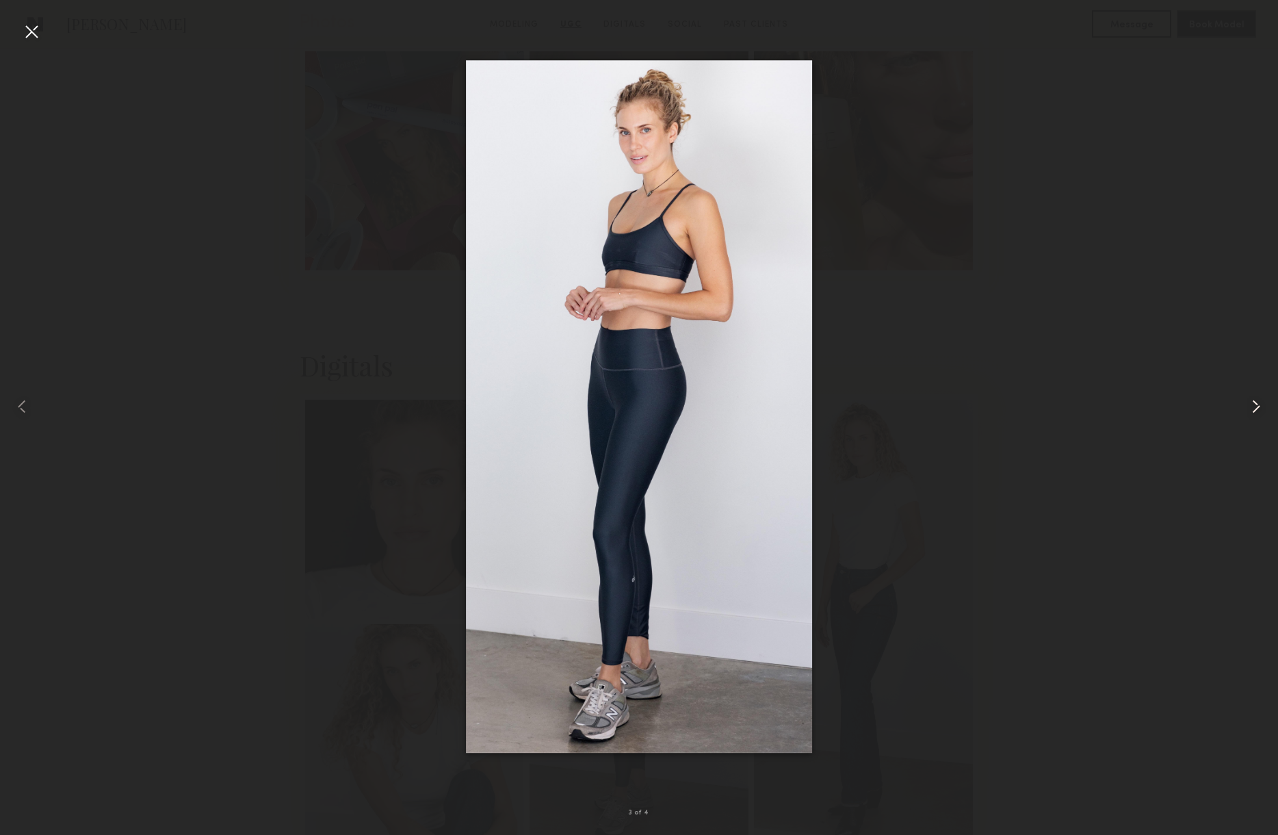
click at [1252, 404] on common-icon at bounding box center [1256, 407] width 22 height 22
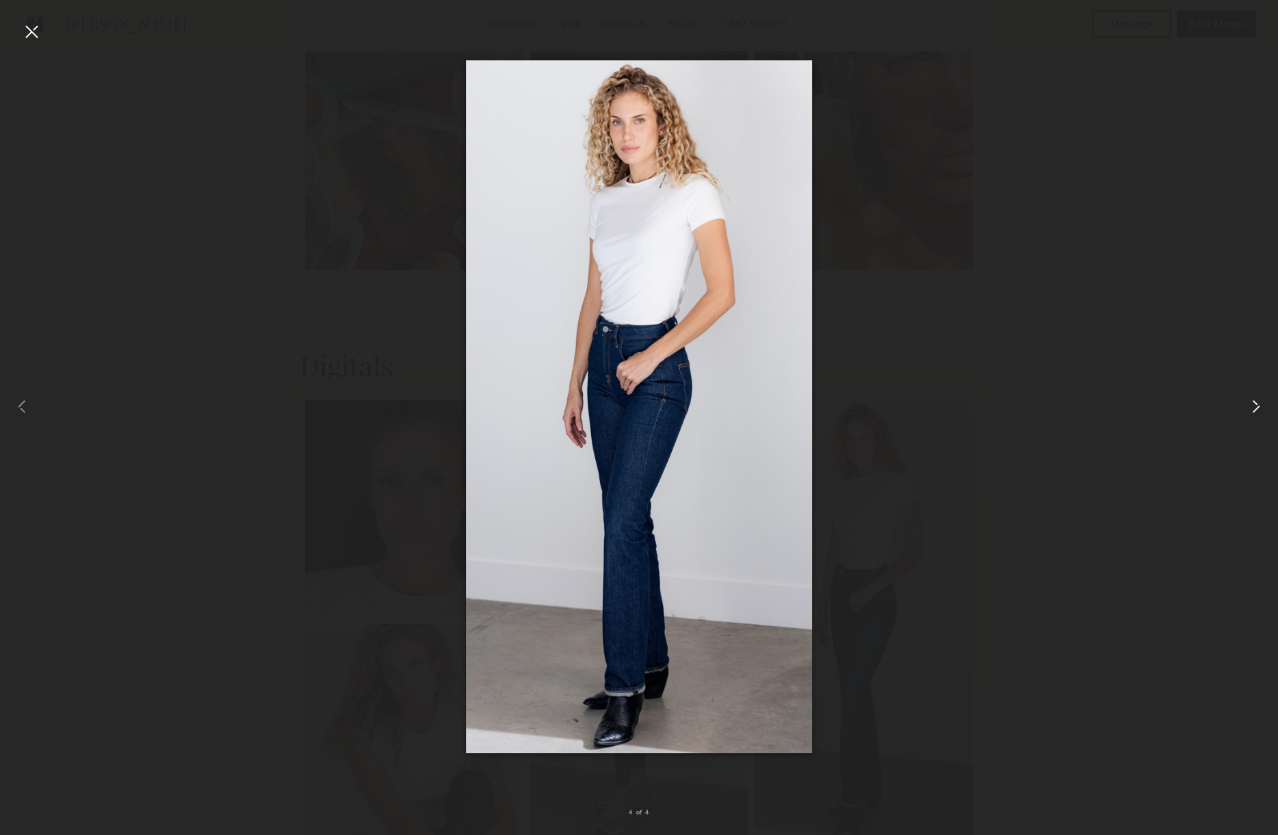
click at [1252, 404] on common-icon at bounding box center [1256, 407] width 22 height 22
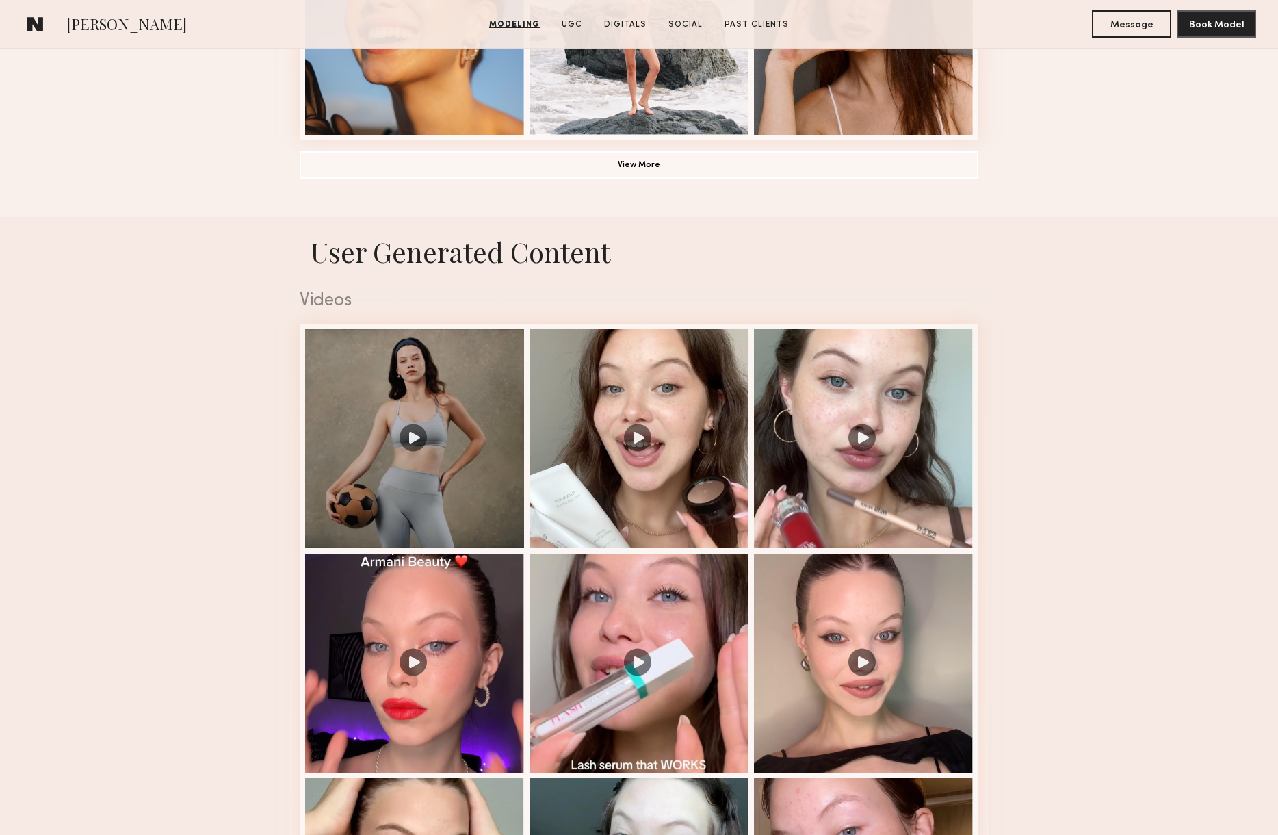
scroll to position [1169, 0]
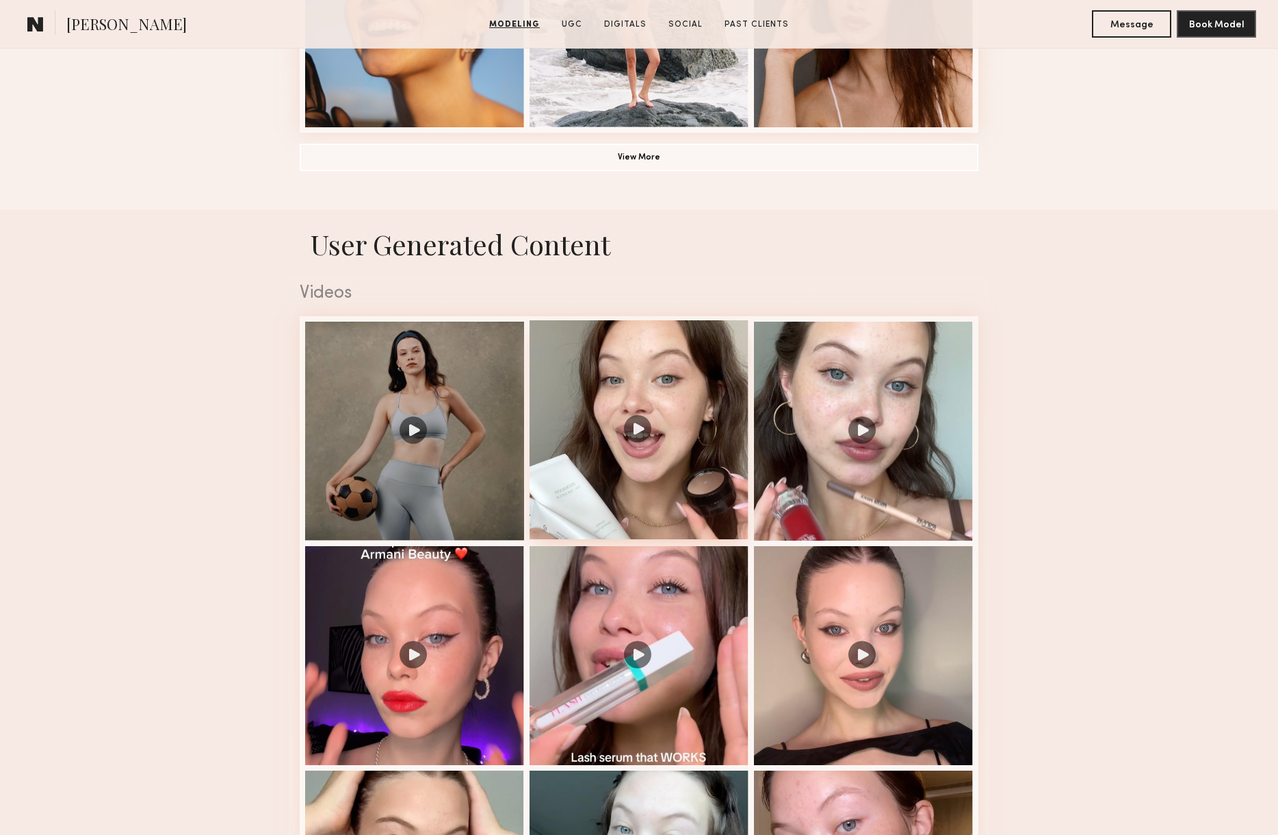
click at [683, 372] on div at bounding box center [639, 429] width 219 height 219
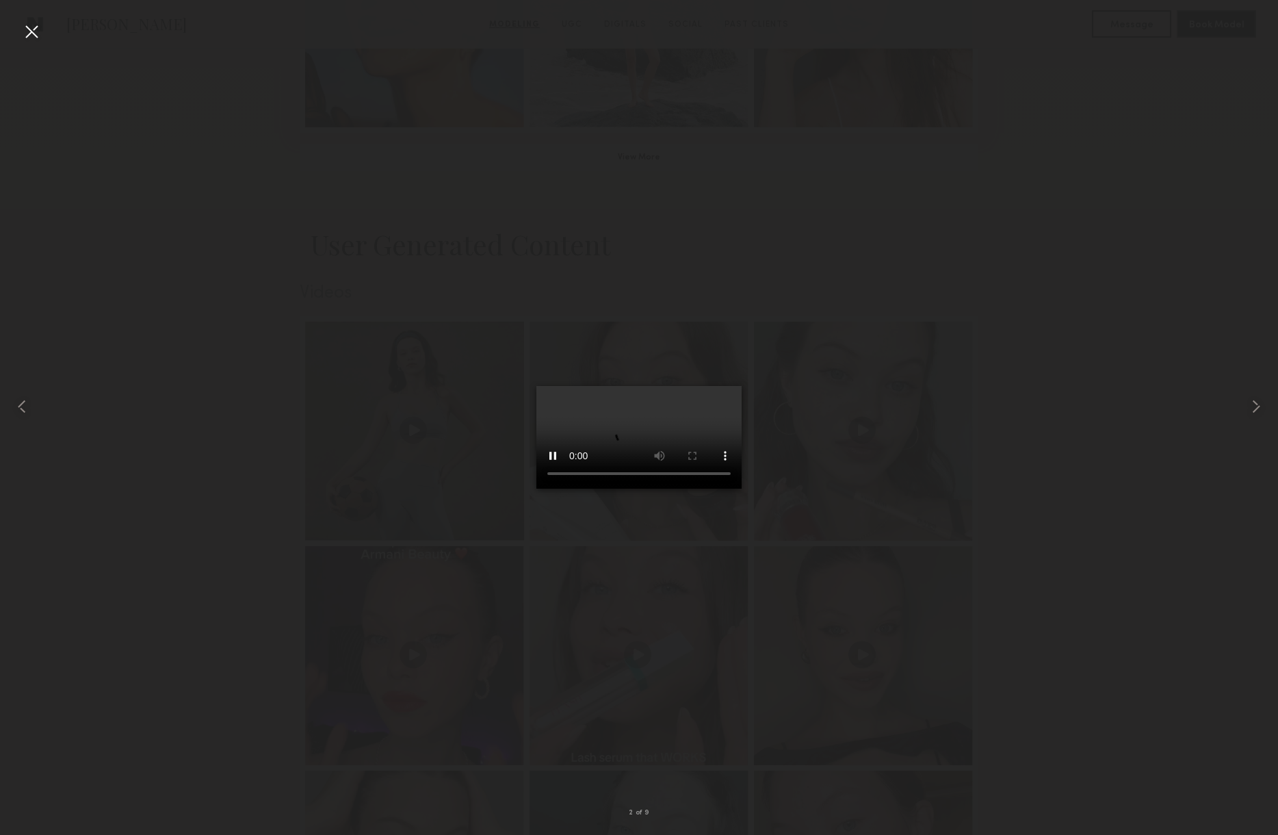
drag, startPoint x: 242, startPoint y: 137, endPoint x: 33, endPoint y: 36, distance: 231.7
click at [242, 137] on div at bounding box center [639, 406] width 1278 height 769
click at [34, 27] on div at bounding box center [32, 32] width 22 height 22
